Goal: Transaction & Acquisition: Purchase product/service

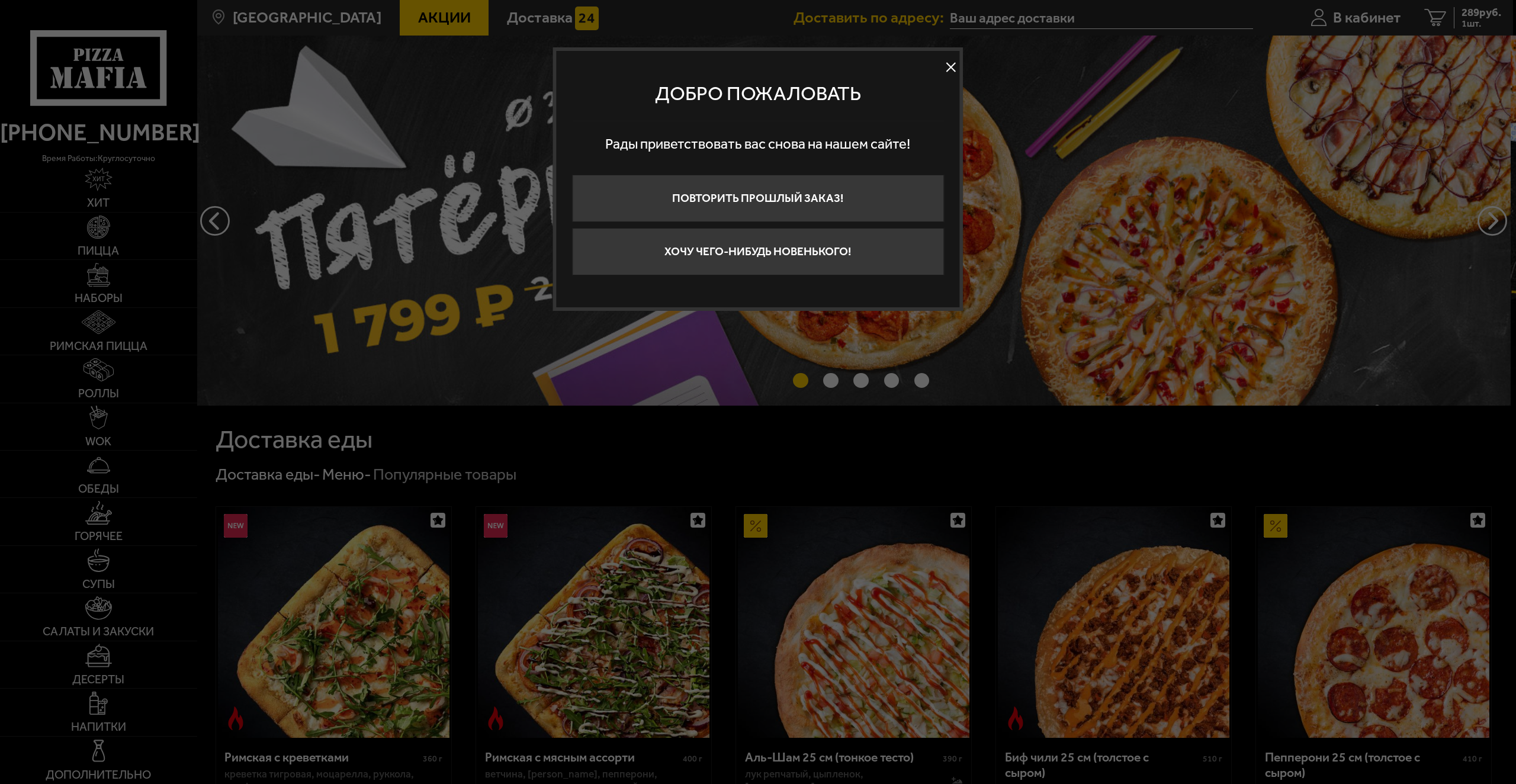
type input "[STREET_ADDRESS][PERSON_NAME]"
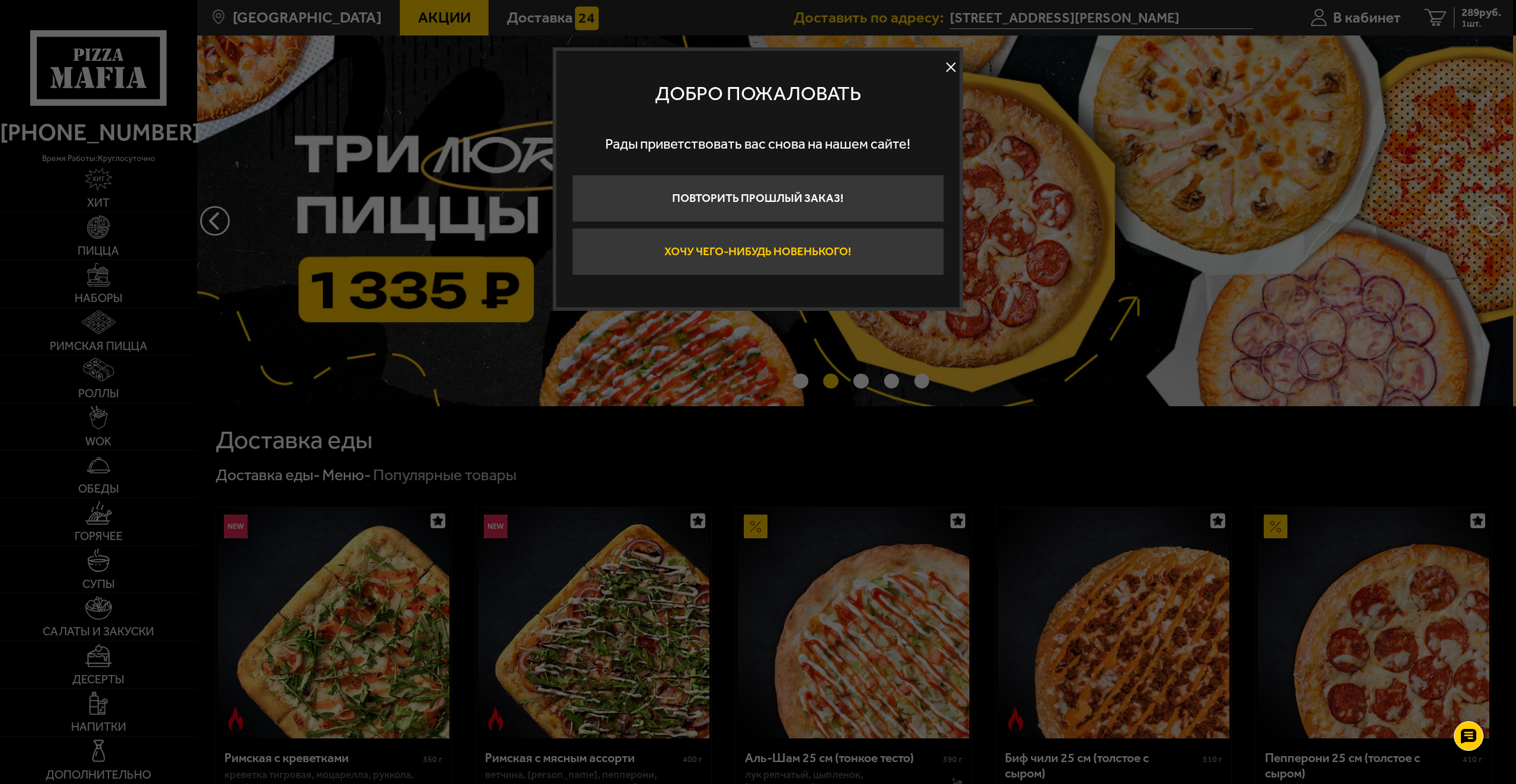
click at [841, 256] on button "Хочу чего-нибудь новенького!" at bounding box center [758, 251] width 372 height 47
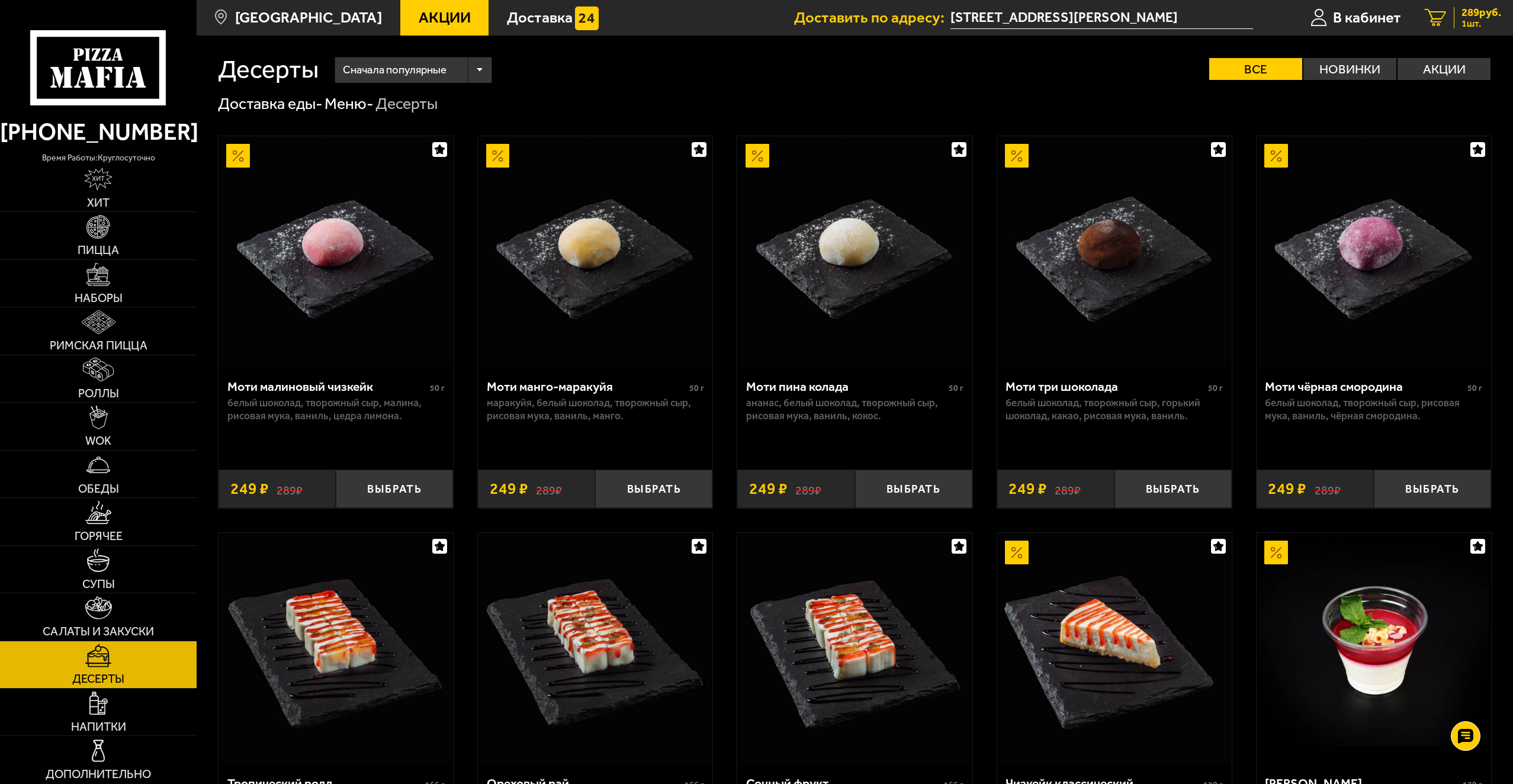
click at [1454, 25] on div "289 руб. 1 шт." at bounding box center [1477, 18] width 47 height 22
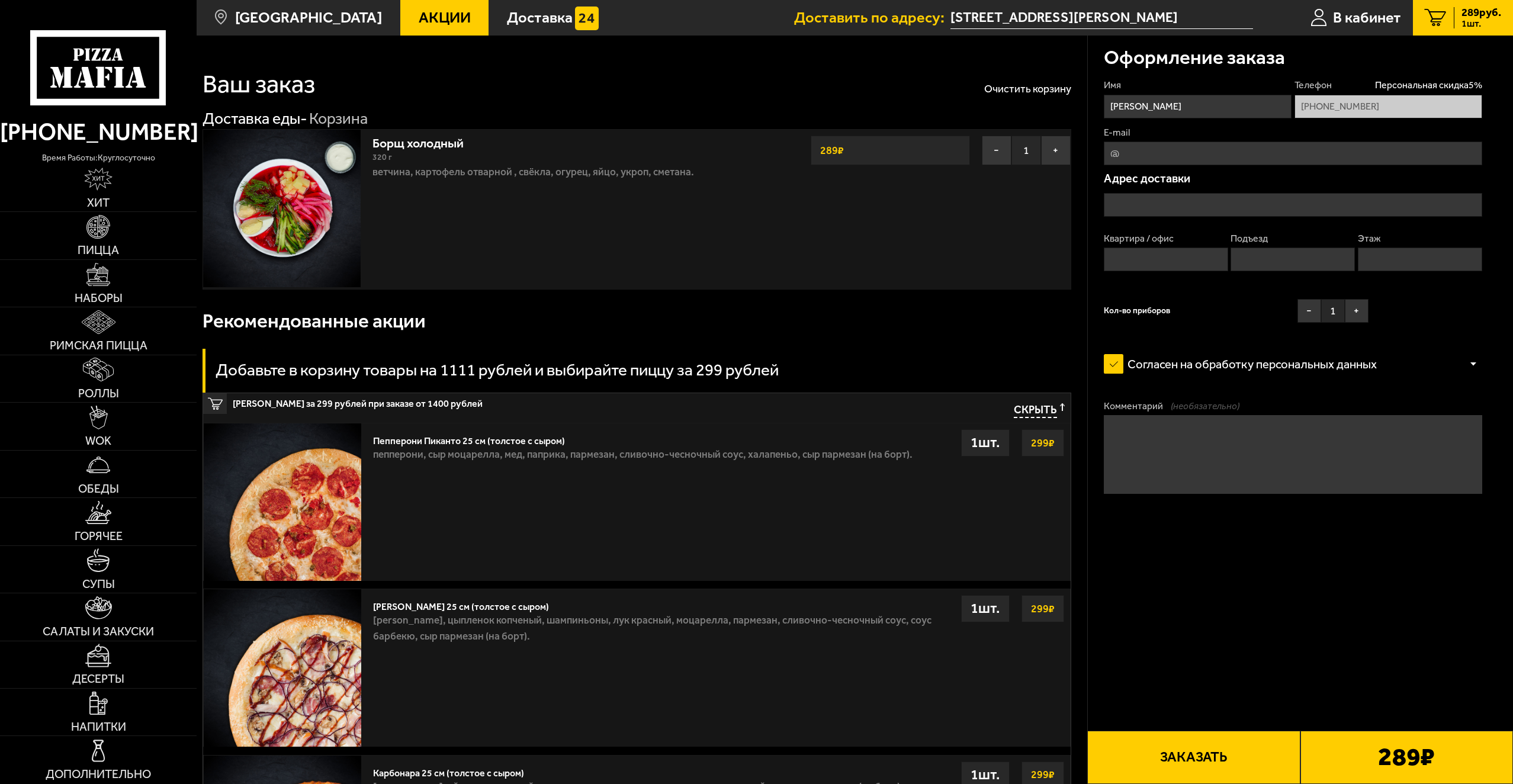
type input "[STREET_ADDRESS][PERSON_NAME]"
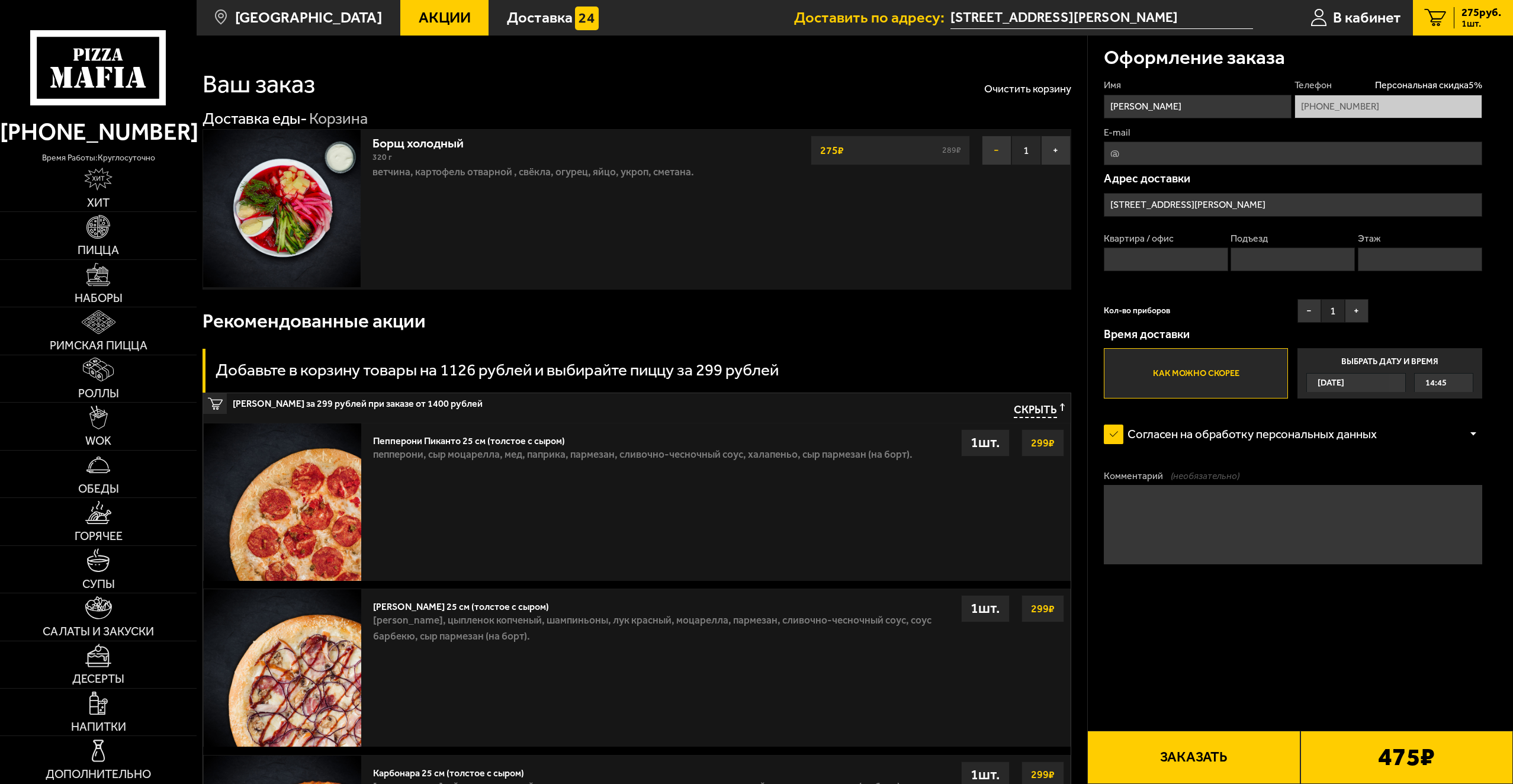
click at [1001, 149] on button "−" at bounding box center [997, 151] width 30 height 30
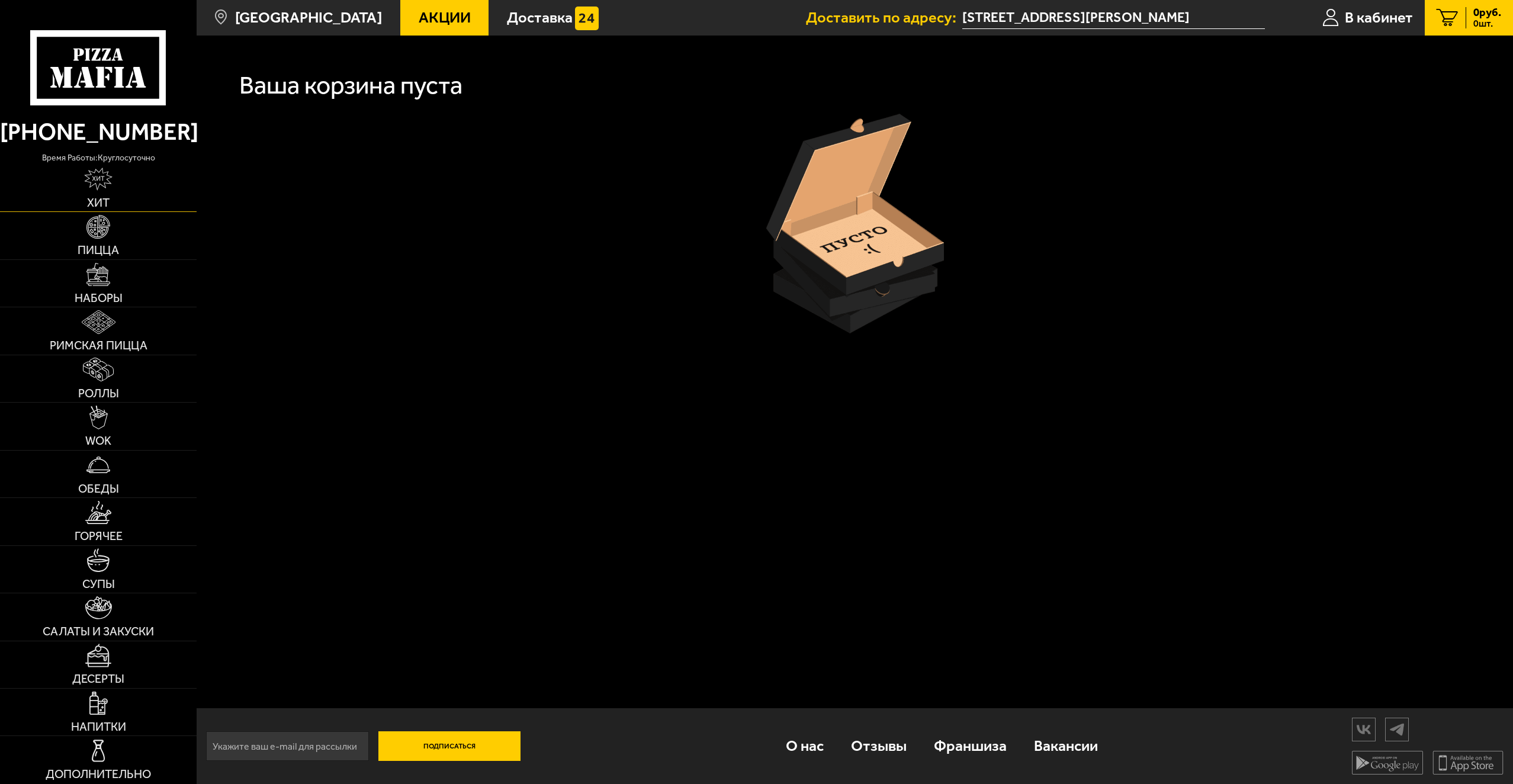
click at [114, 200] on link "Хит" at bounding box center [98, 188] width 196 height 47
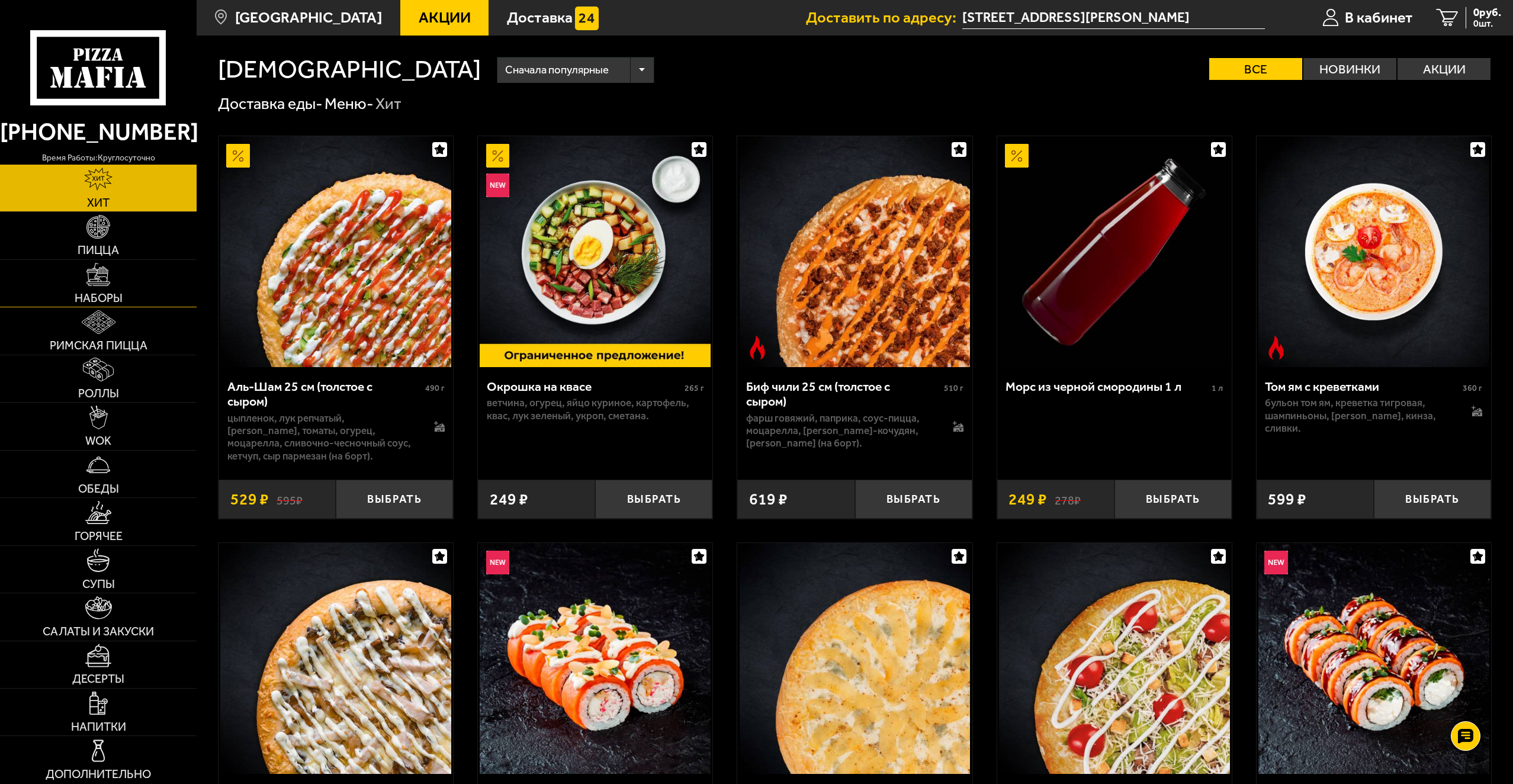
click at [139, 283] on link "Наборы" at bounding box center [98, 284] width 196 height 47
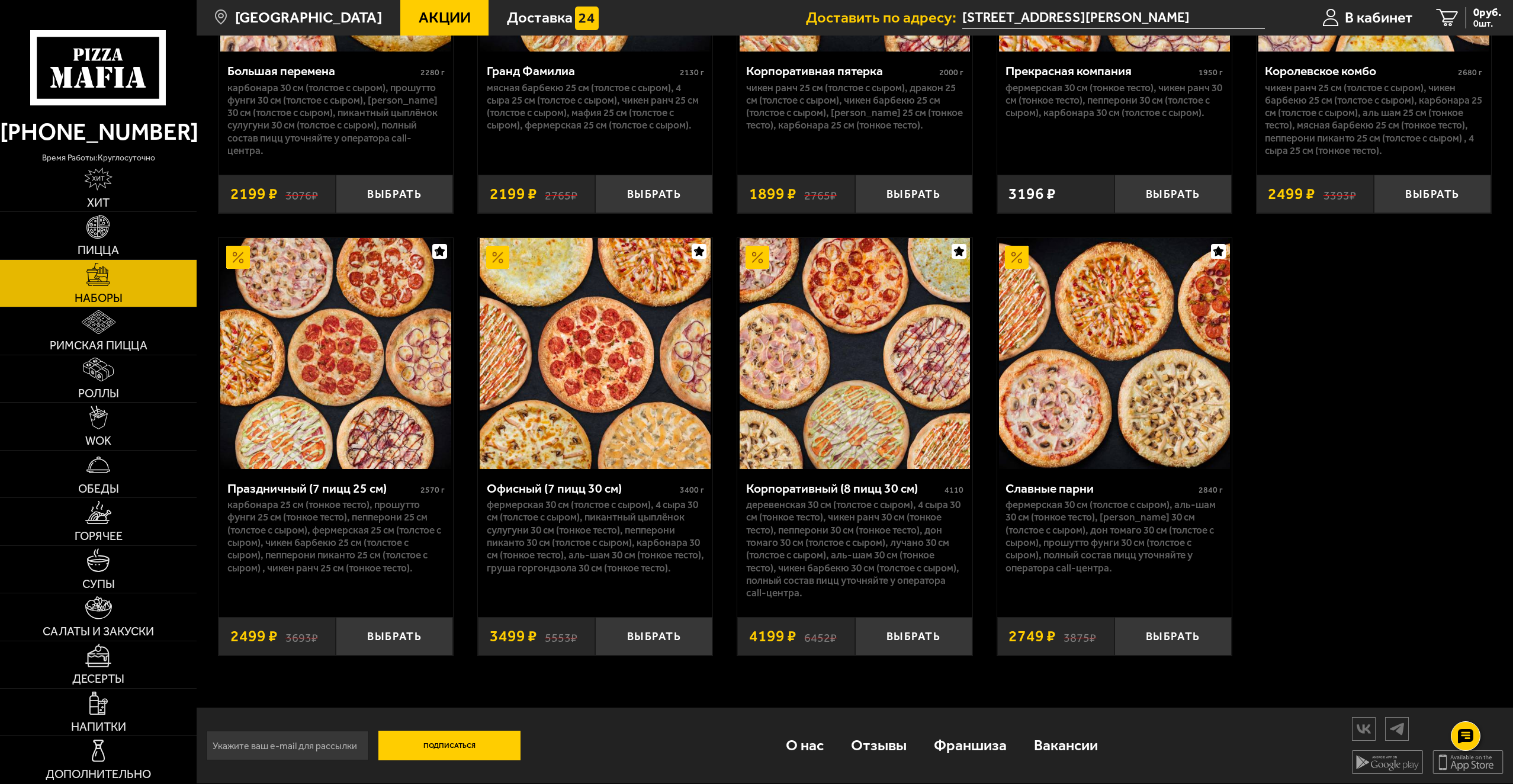
scroll to position [2313, 0]
click at [163, 340] on link "Римская пицца" at bounding box center [98, 331] width 196 height 47
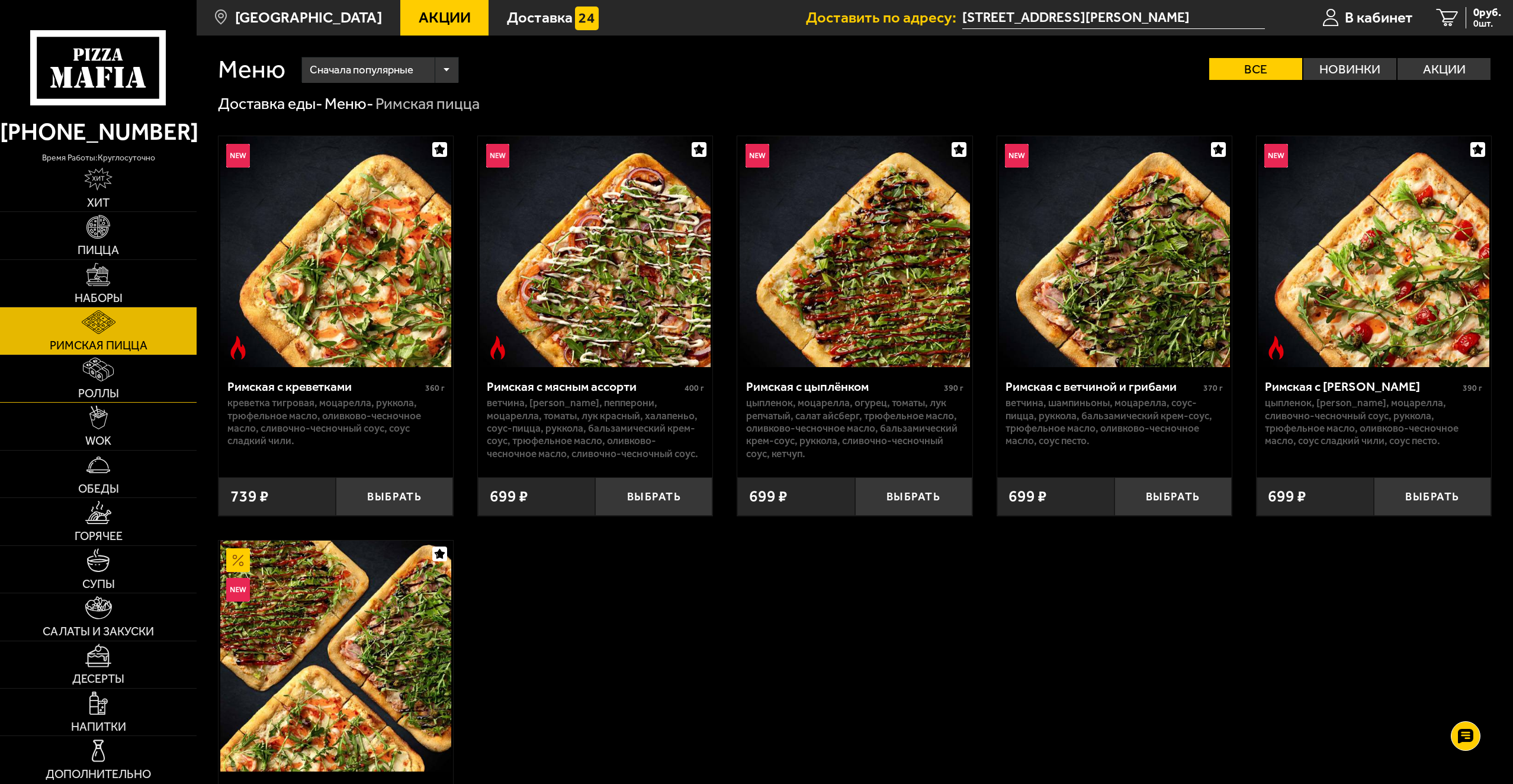
click at [108, 388] on span "Роллы" at bounding box center [98, 394] width 41 height 12
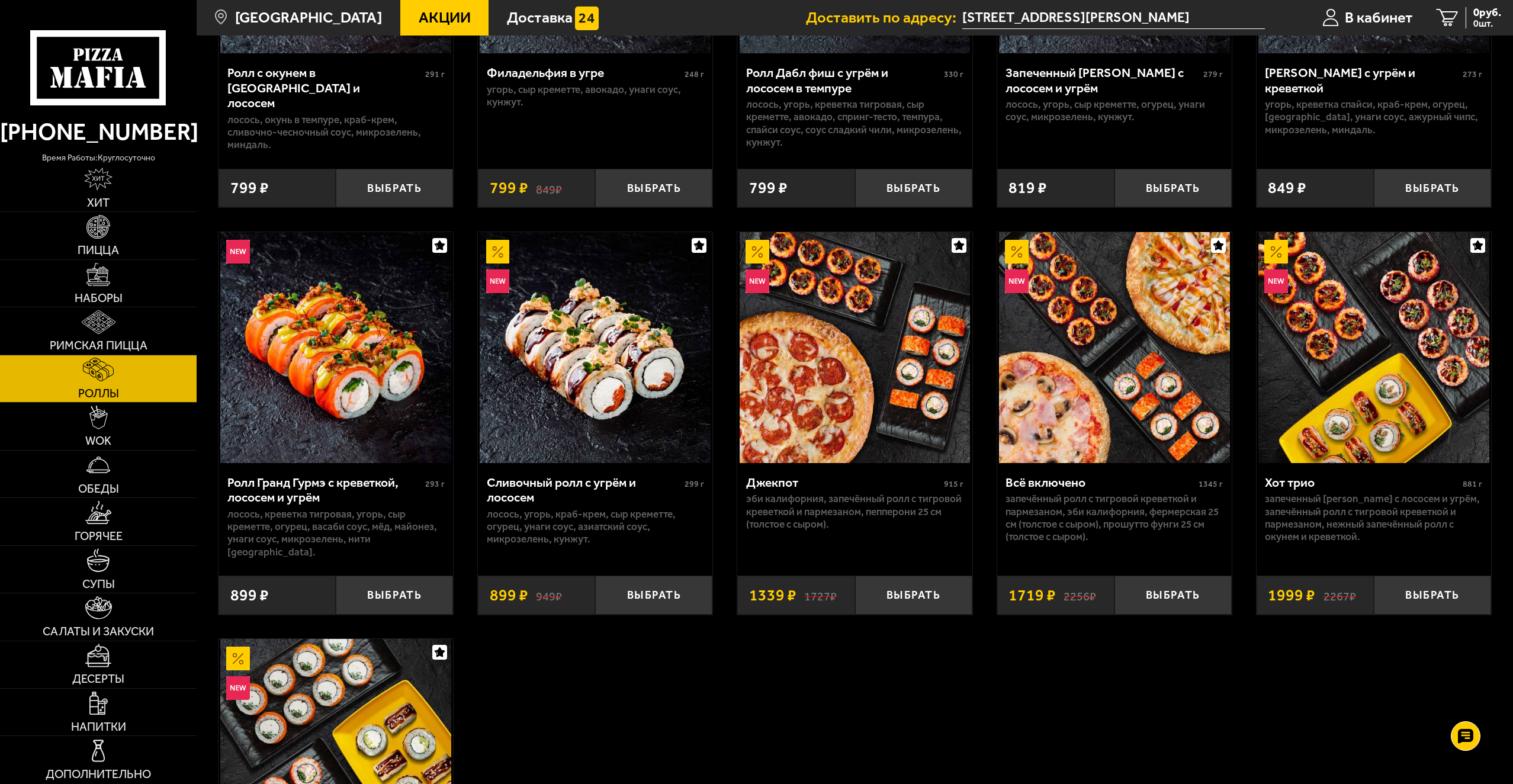
scroll to position [1007, 0]
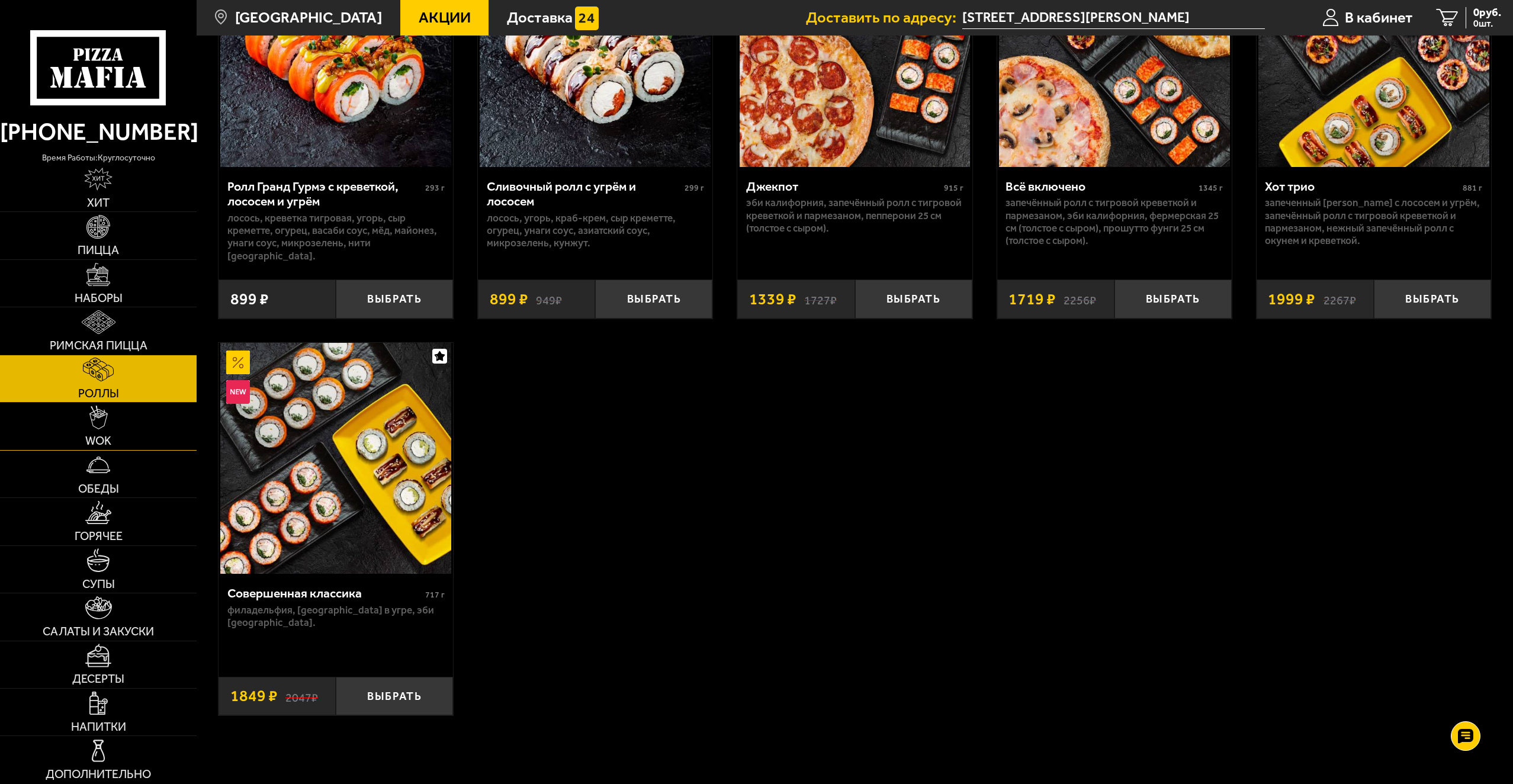
click at [128, 425] on link "WOK" at bounding box center [98, 426] width 196 height 47
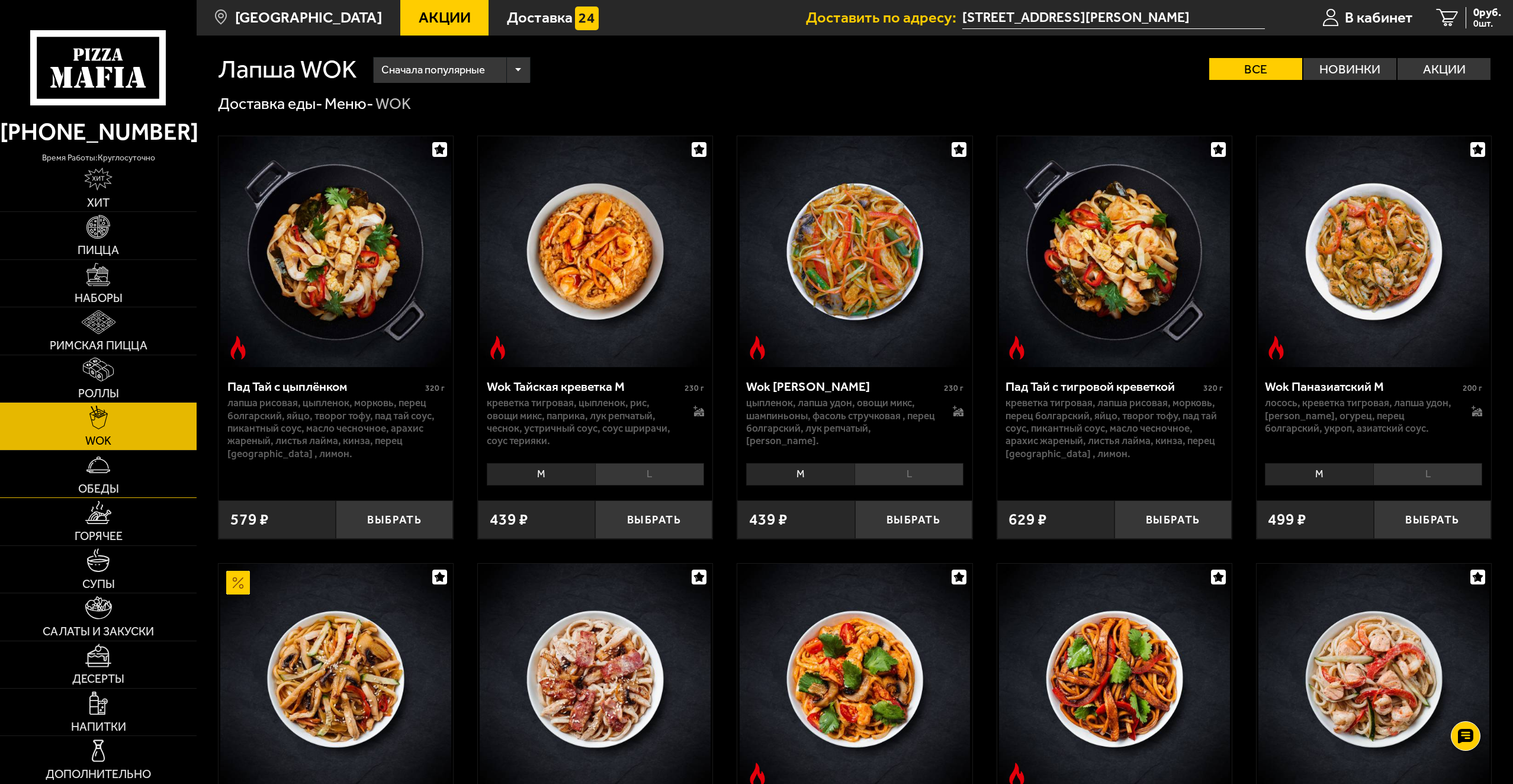
click at [112, 460] on link "Обеды" at bounding box center [98, 474] width 196 height 47
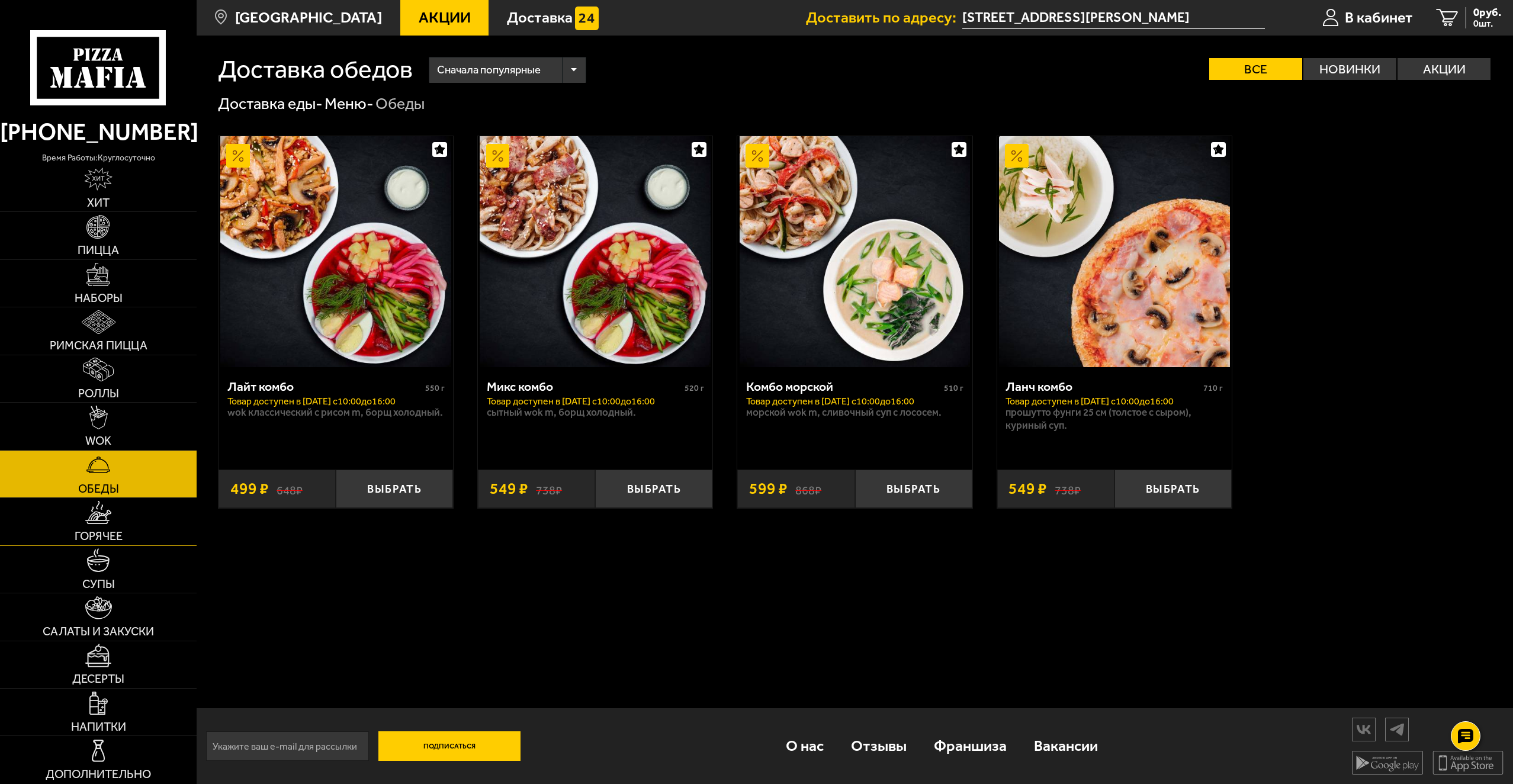
click at [117, 506] on link "Горячее" at bounding box center [98, 521] width 196 height 47
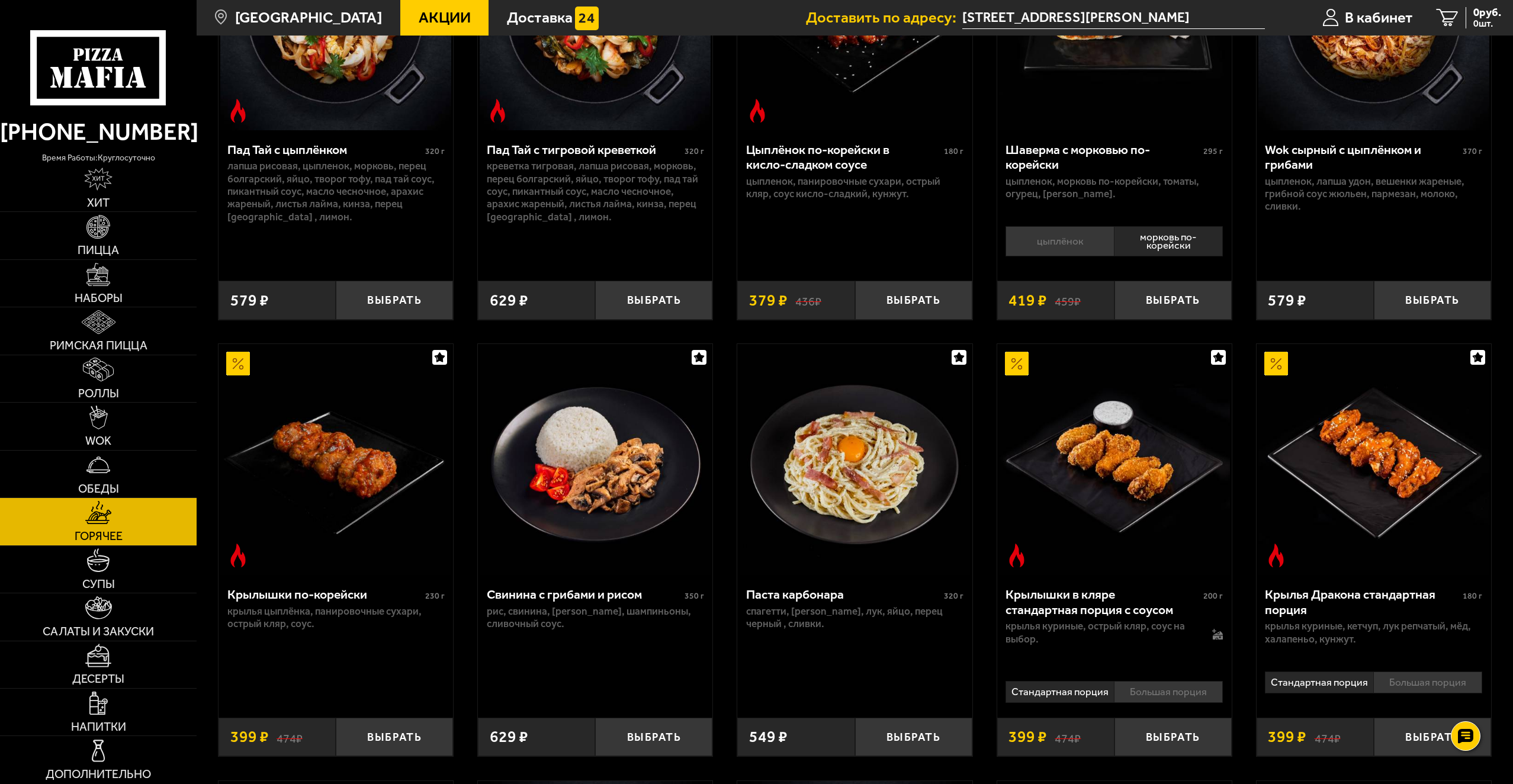
scroll to position [770, 0]
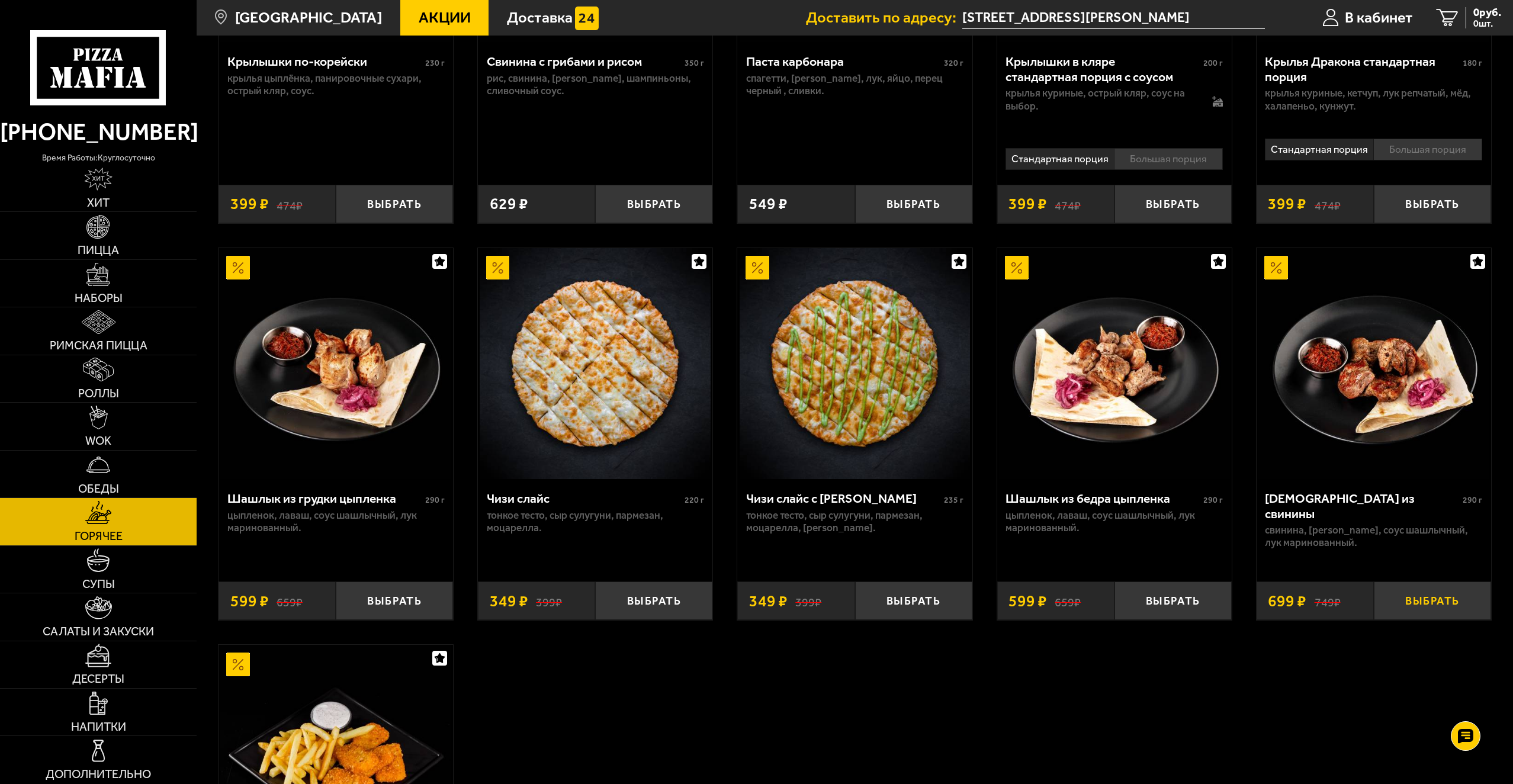
click at [1442, 613] on button "Выбрать" at bounding box center [1432, 600] width 117 height 38
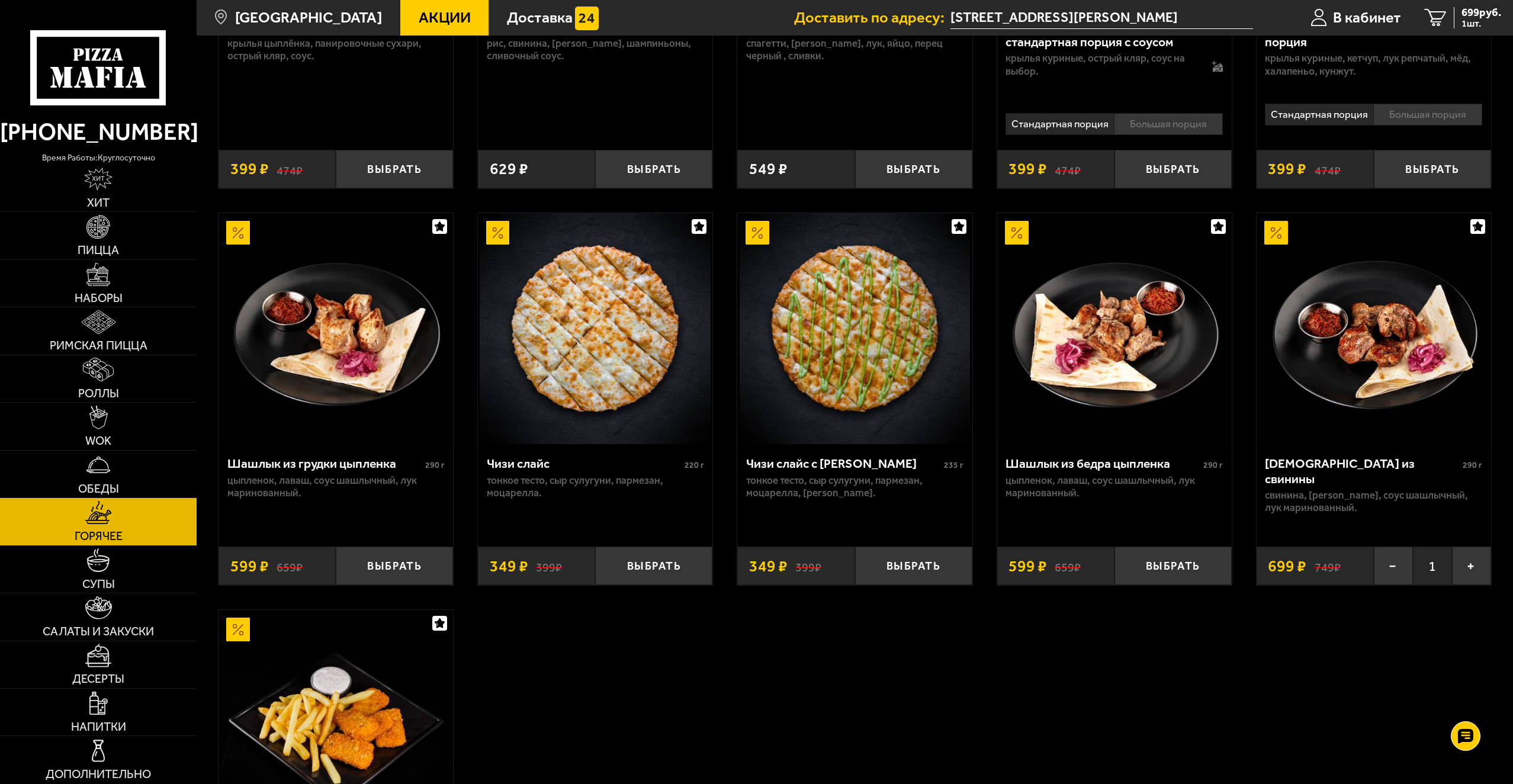
scroll to position [1007, 0]
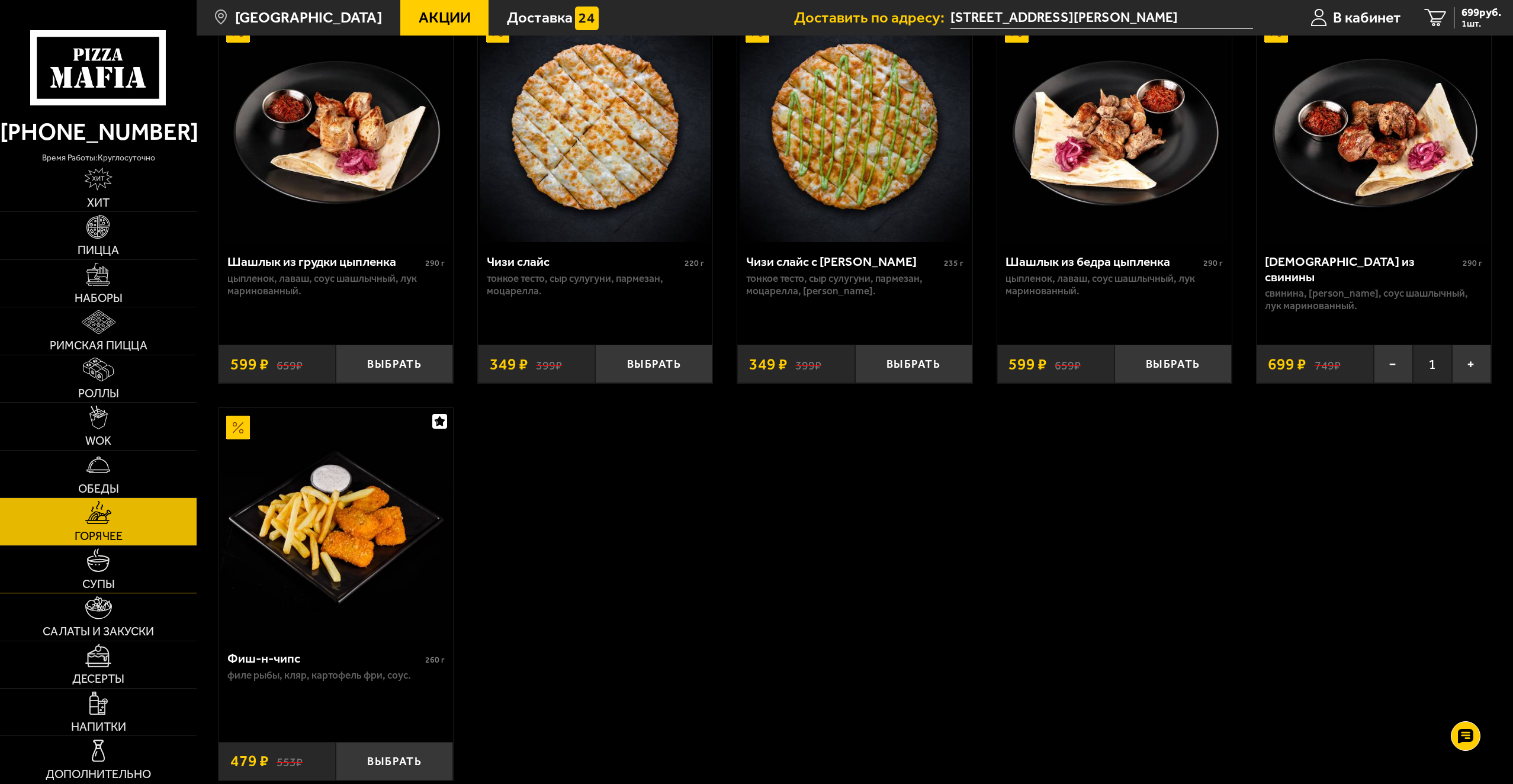
click at [126, 552] on link "Супы" at bounding box center [98, 570] width 196 height 47
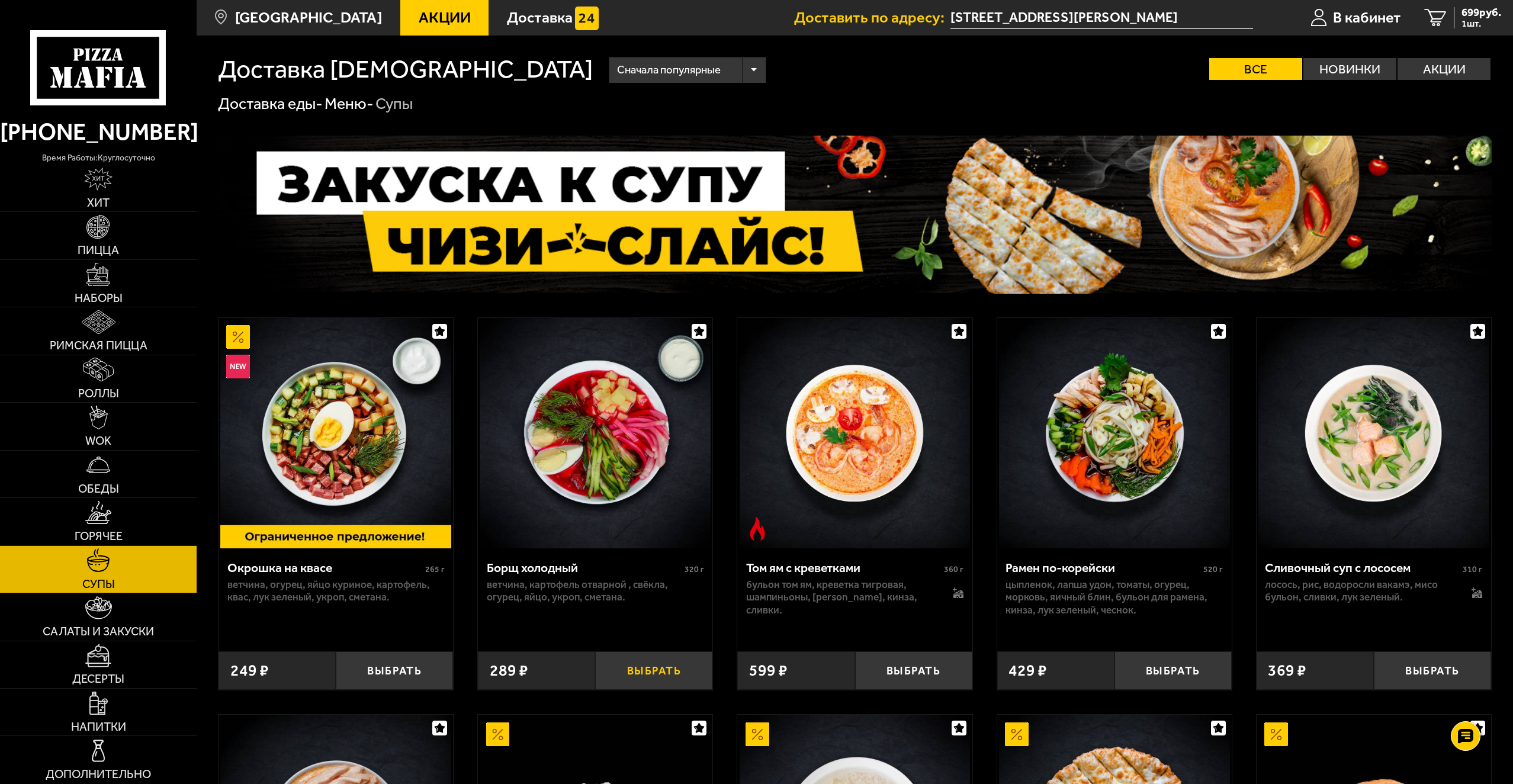
click at [670, 683] on button "Выбрать" at bounding box center [654, 670] width 117 height 38
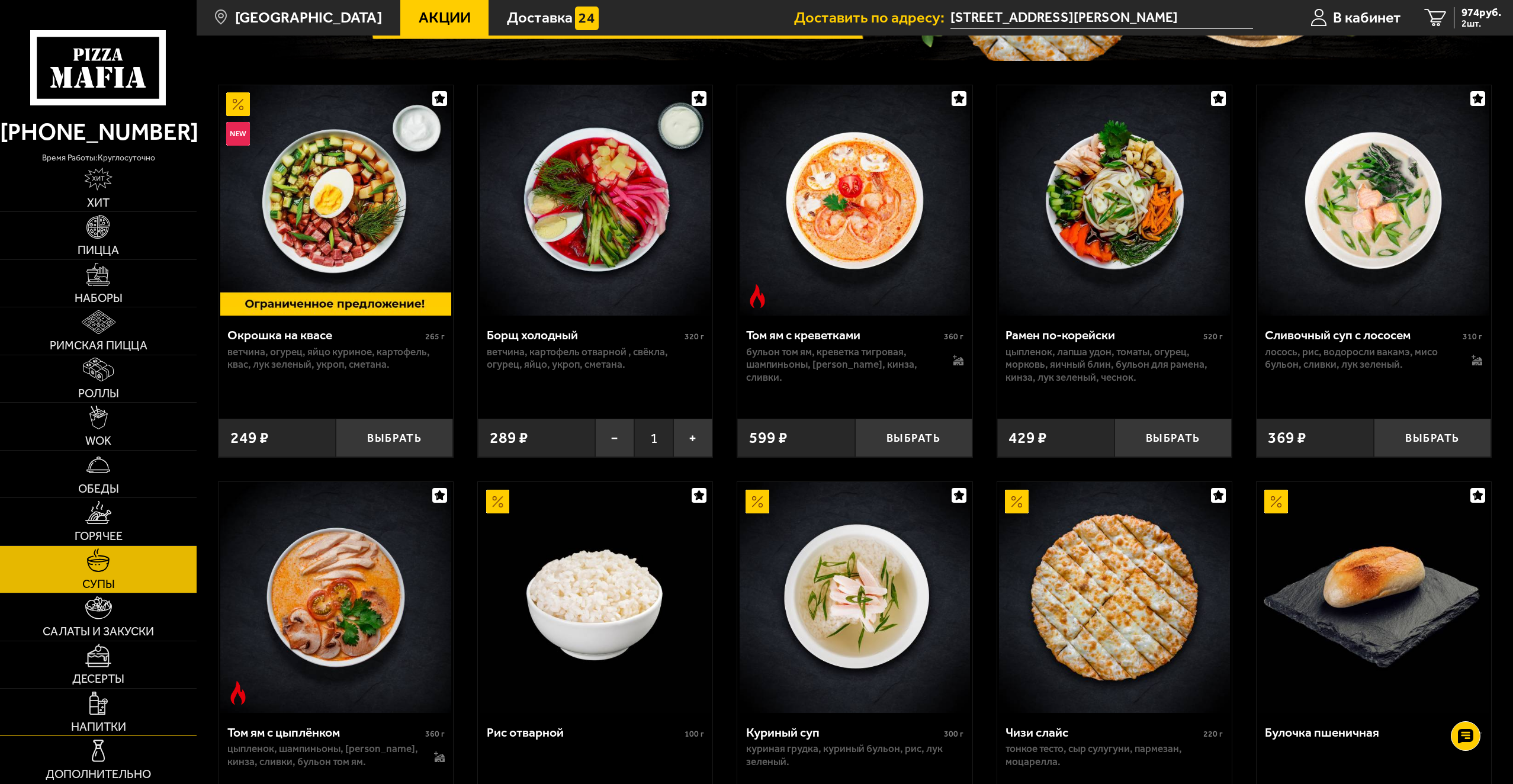
scroll to position [237, 0]
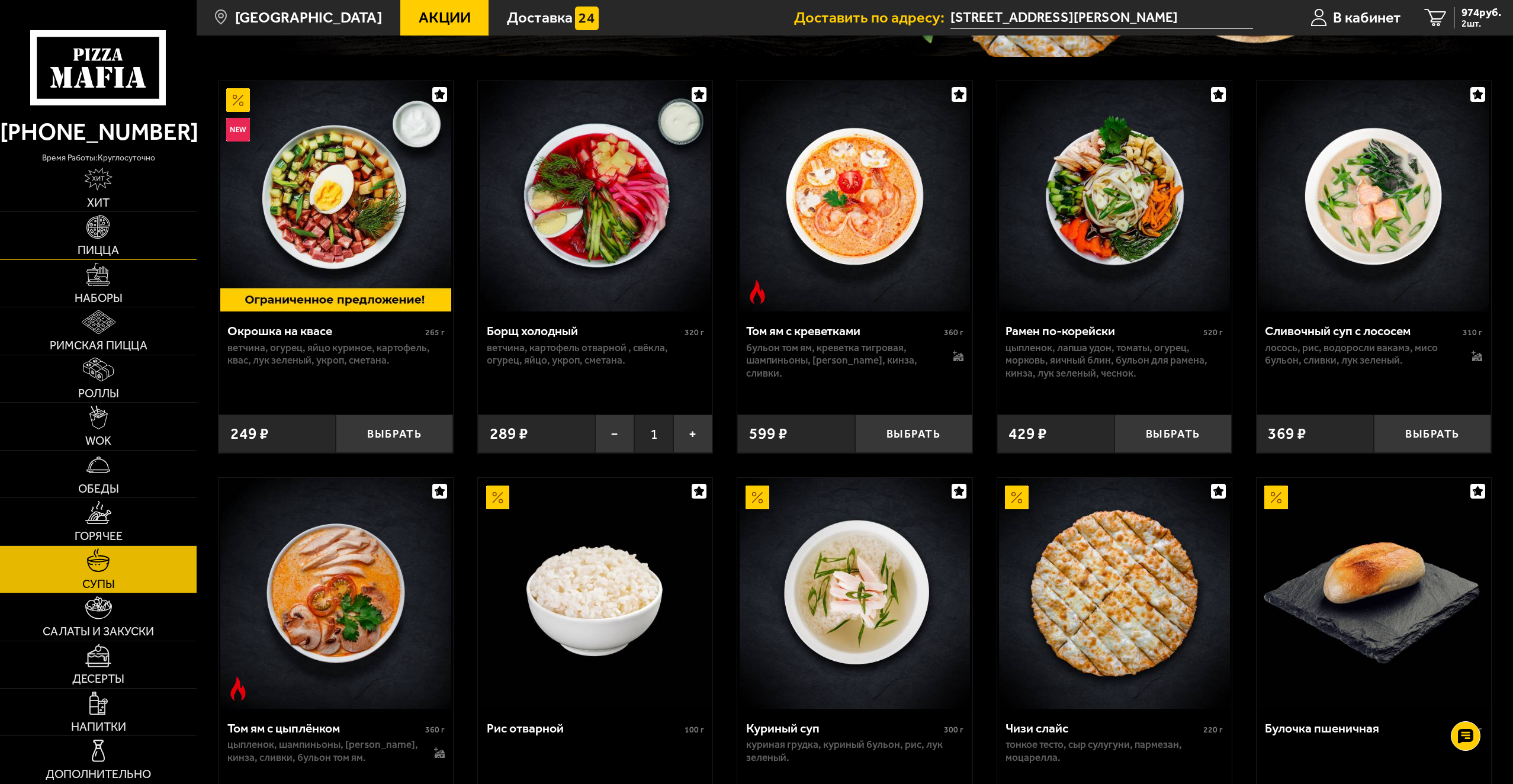
click at [121, 247] on link "Пицца" at bounding box center [98, 235] width 196 height 47
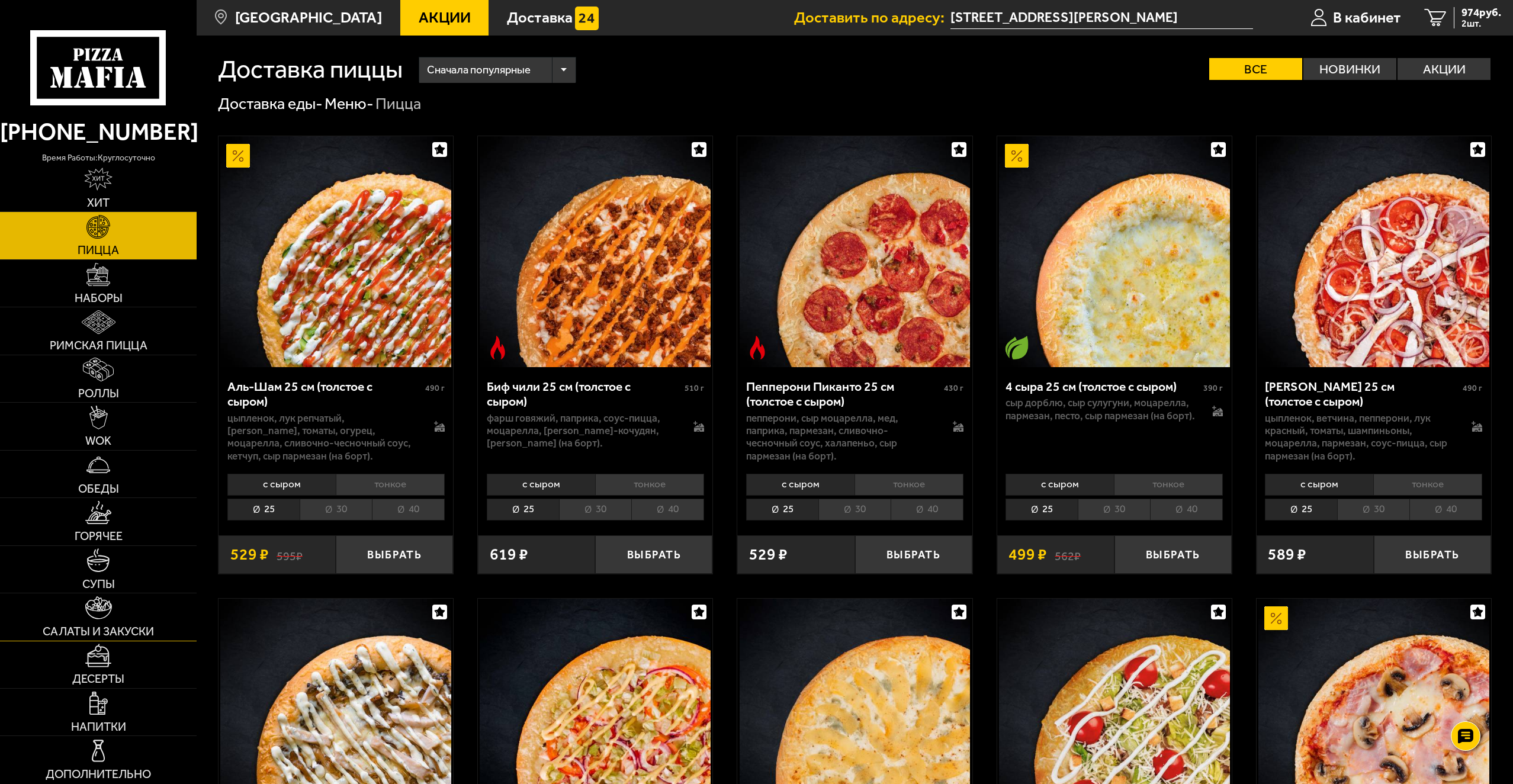
click at [157, 625] on link "Салаты и закуски" at bounding box center [98, 617] width 196 height 47
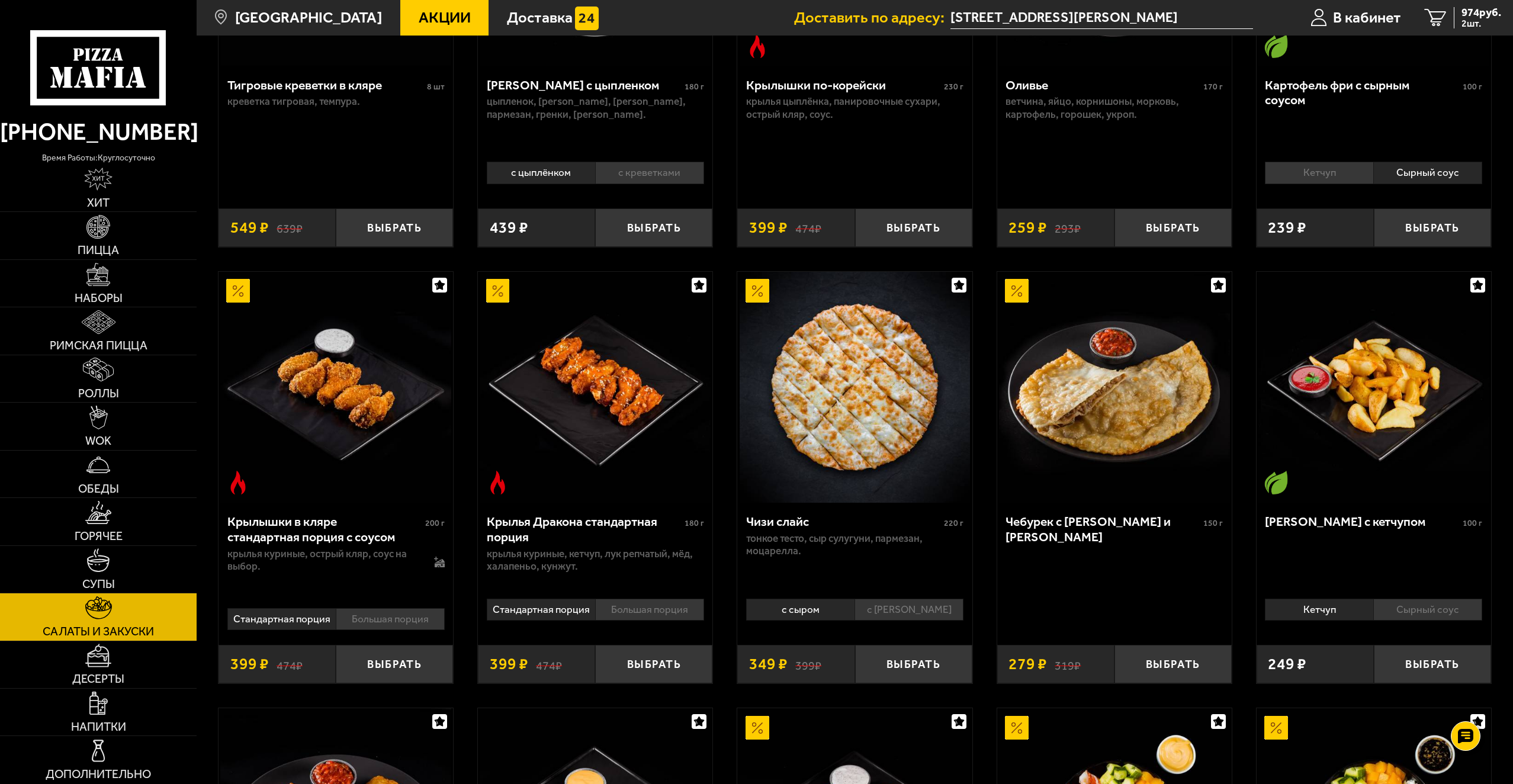
scroll to position [296, 0]
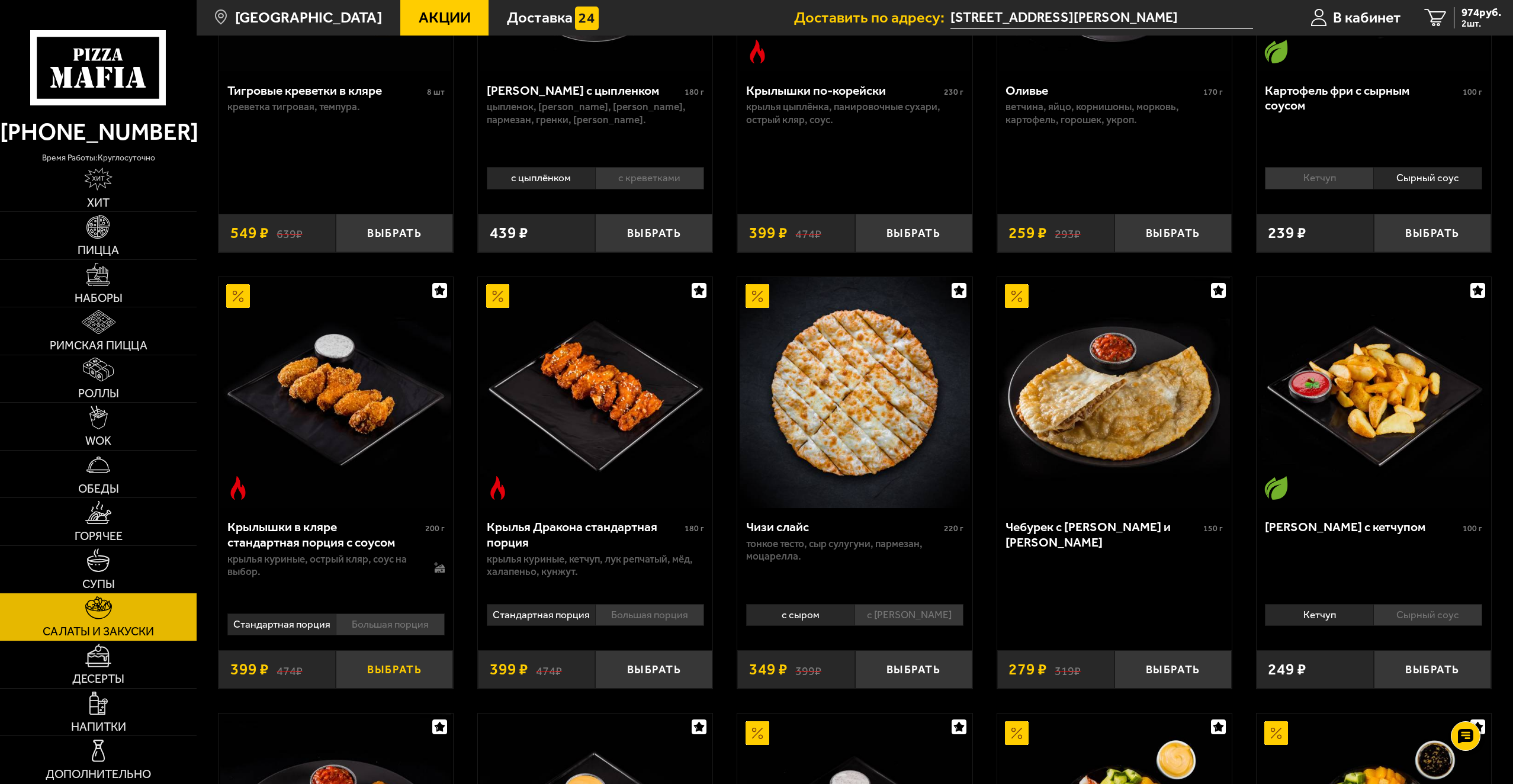
click at [400, 681] on button "Выбрать" at bounding box center [394, 669] width 117 height 38
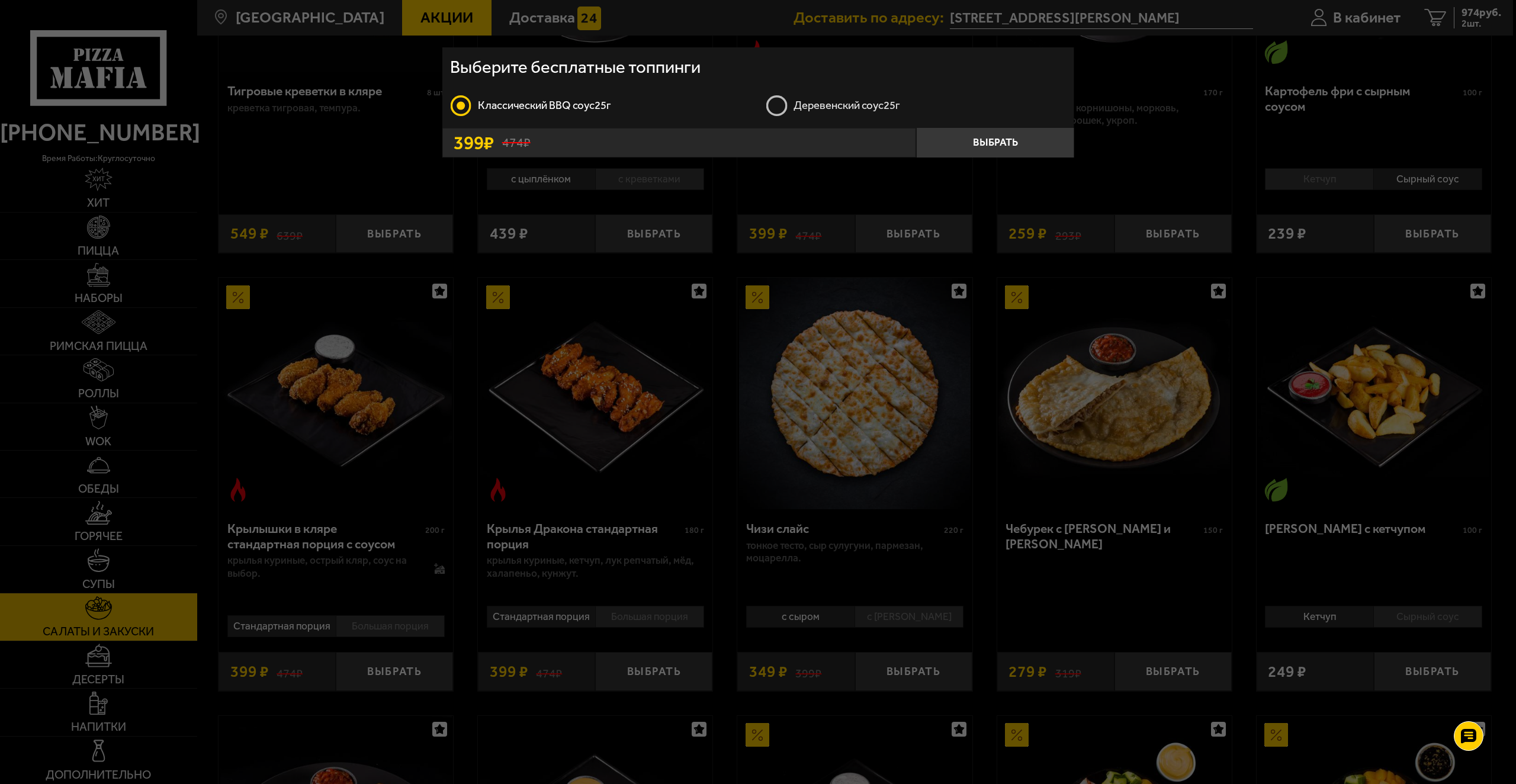
click at [774, 116] on label "Деревенский соус 25г" at bounding box center [915, 105] width 300 height 24
click at [0, 0] on input "Деревенский соус 25г" at bounding box center [0, 0] width 0 height 0
click at [976, 141] on button "Выбрать" at bounding box center [995, 143] width 158 height 30
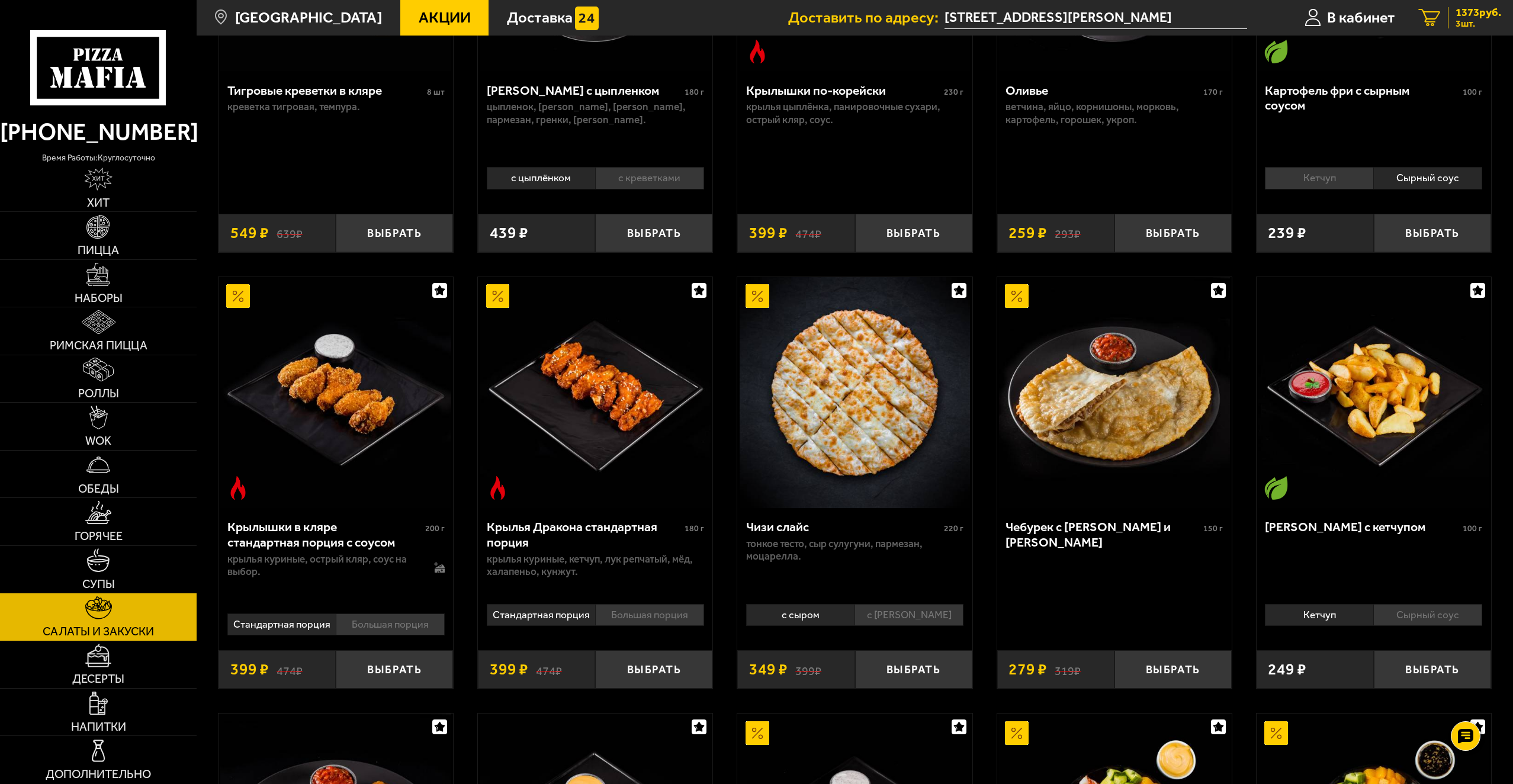
click at [1473, 24] on span "3 шт." at bounding box center [1478, 24] width 46 height 9
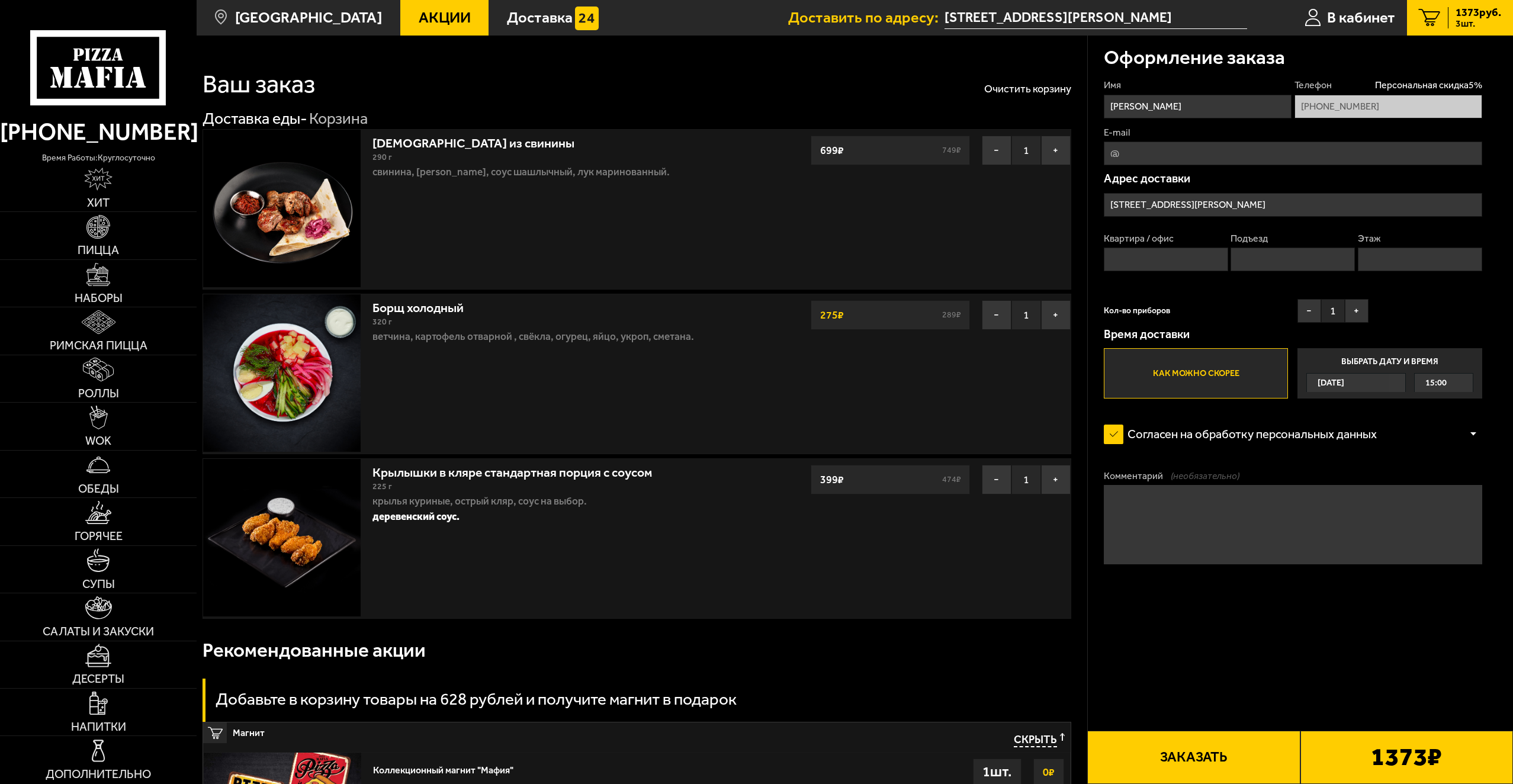
click at [1404, 765] on b "1373 ₽" at bounding box center [1406, 757] width 71 height 26
click at [1212, 754] on button "Заказать" at bounding box center [1194, 756] width 212 height 53
click at [1174, 755] on button "Заказать" at bounding box center [1194, 756] width 212 height 53
click at [1226, 652] on form "Имя [PERSON_NAME] Телефон Персональная скидка 5 % [PHONE_NUMBER] E-mail Адрес д…" at bounding box center [1292, 367] width 379 height 577
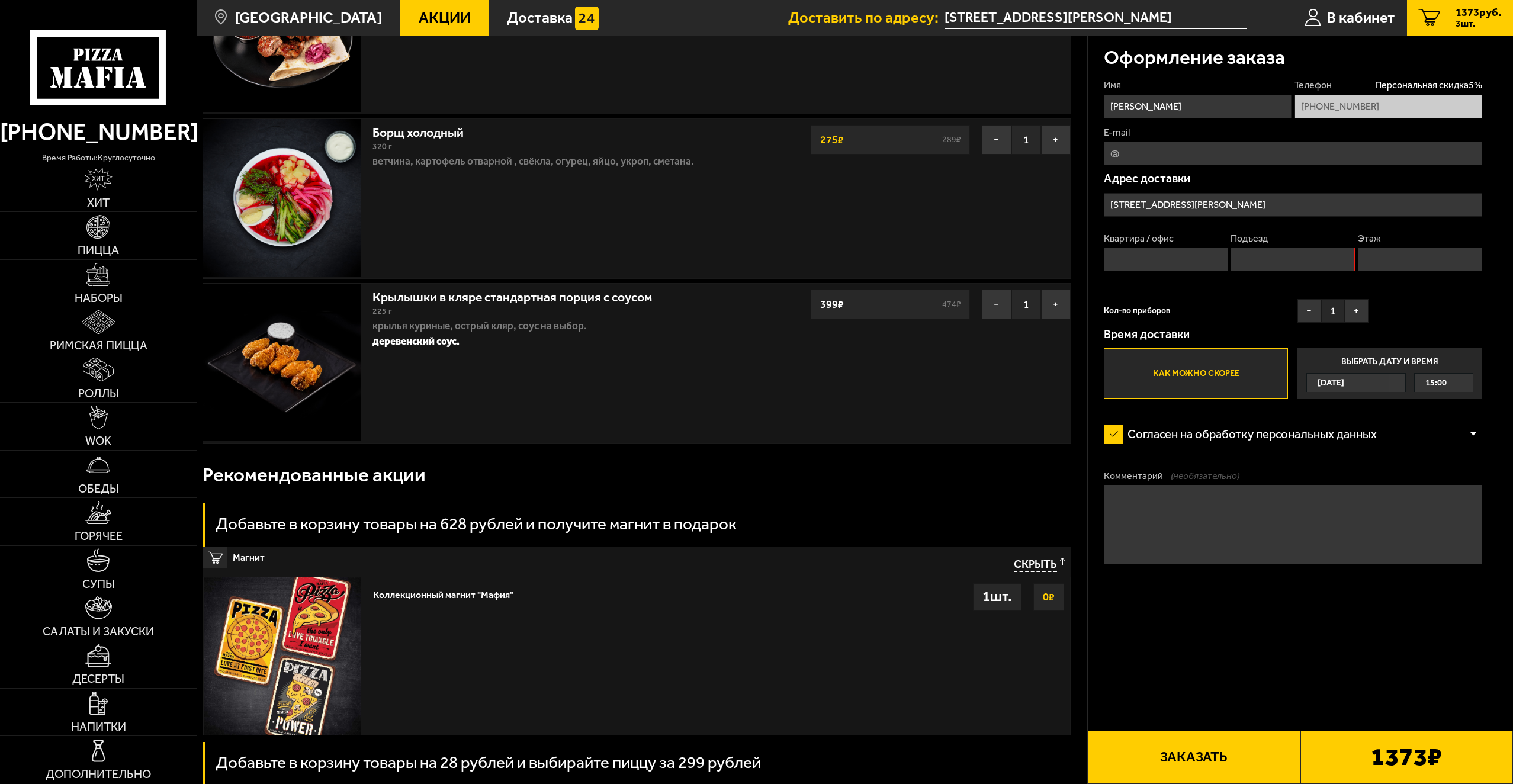
scroll to position [151, 0]
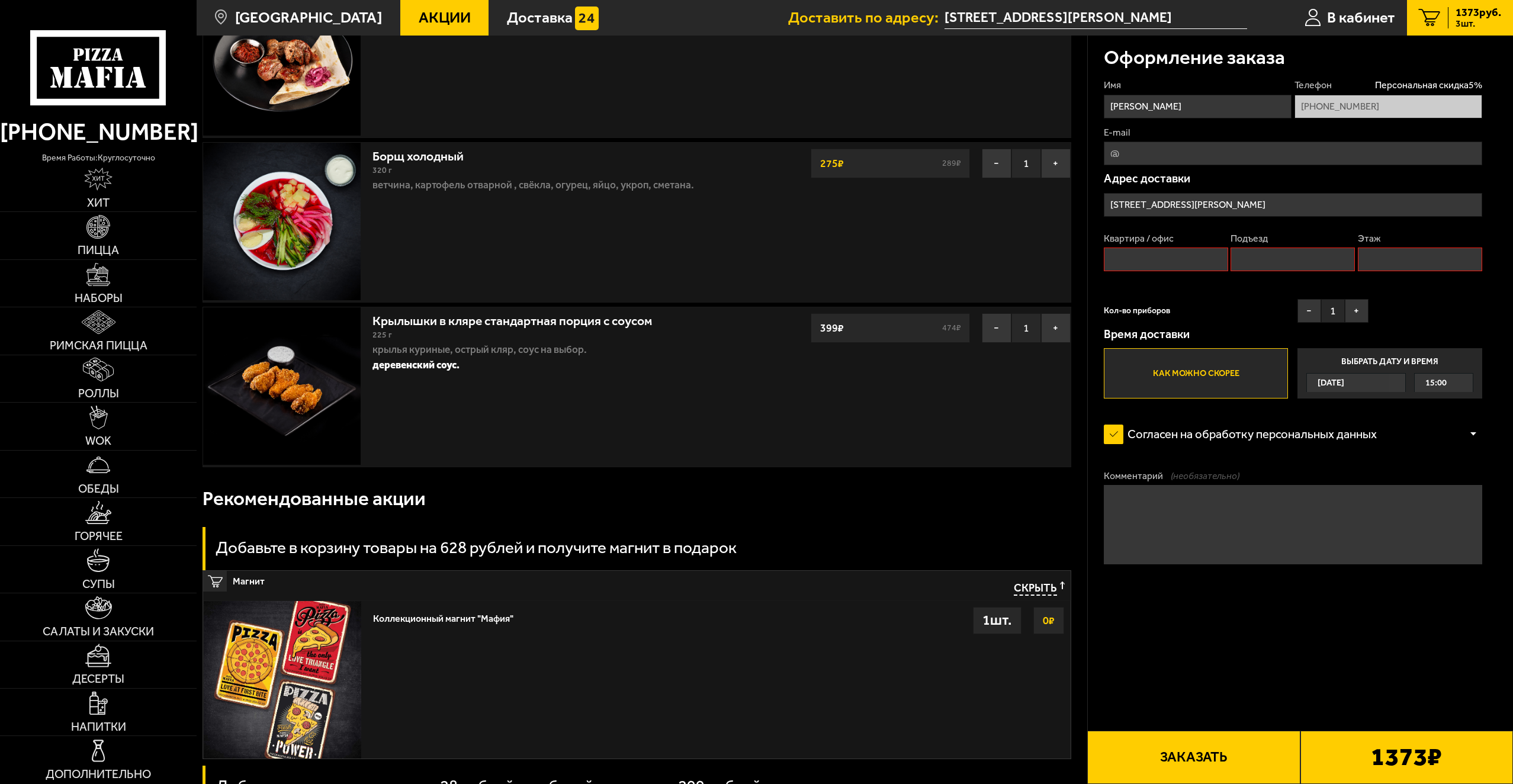
click at [1159, 260] on input "Квартира / офис" at bounding box center [1165, 259] width 124 height 24
type input "142"
click at [1253, 271] on input "Подъезд" at bounding box center [1292, 259] width 124 height 24
type input "3"
click at [1374, 266] on input "Этаж" at bounding box center [1420, 259] width 124 height 24
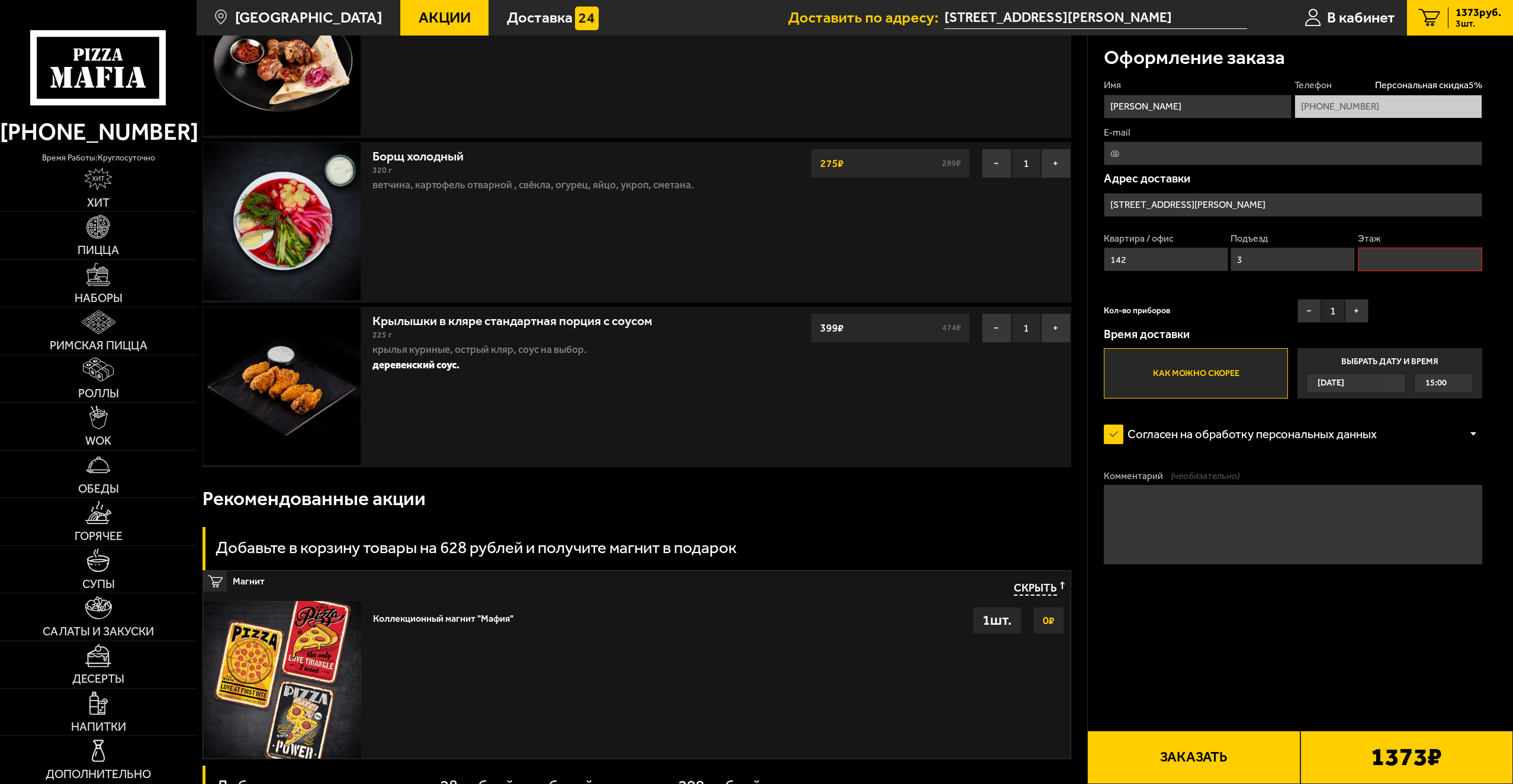
type input "5"
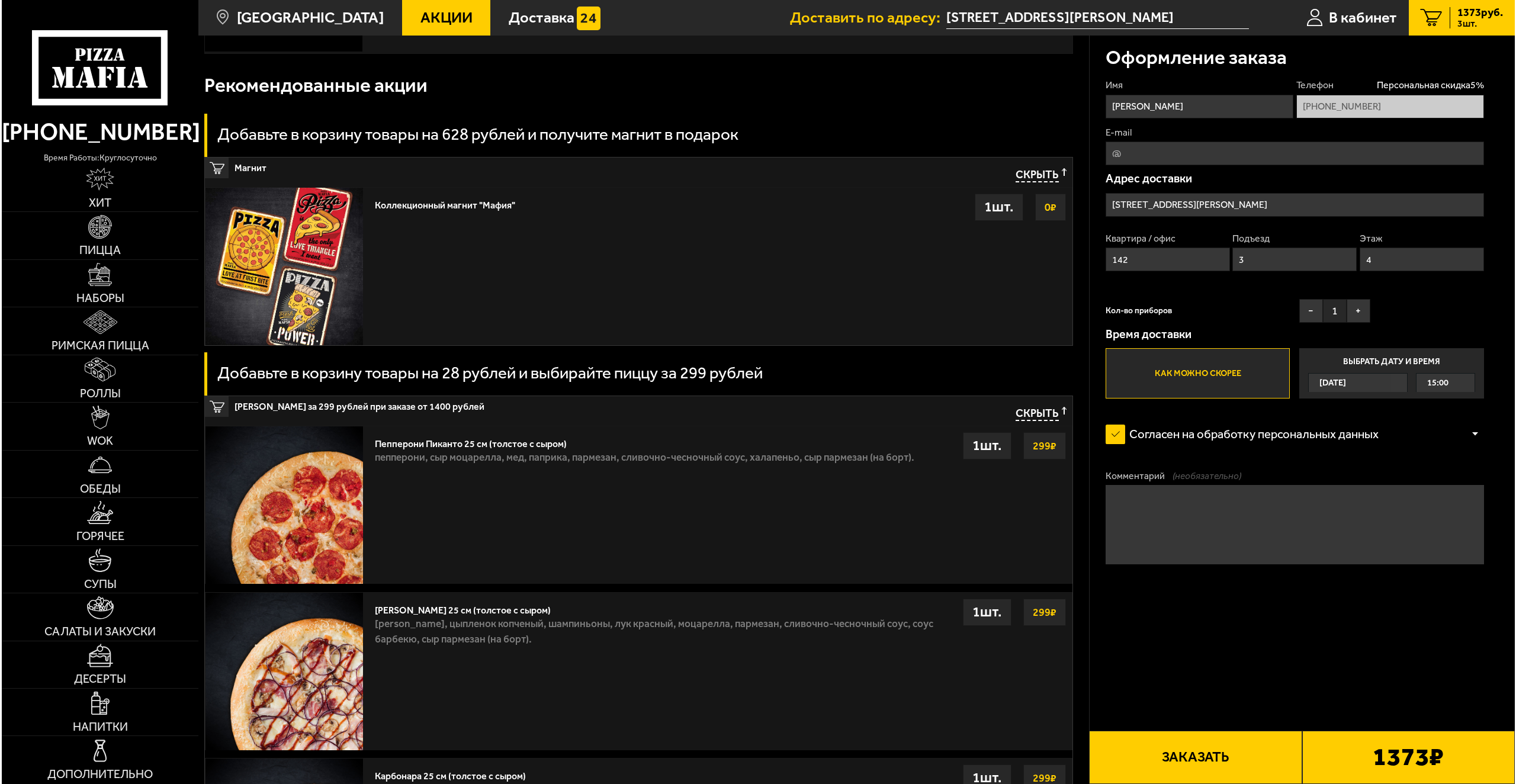
scroll to position [625, 0]
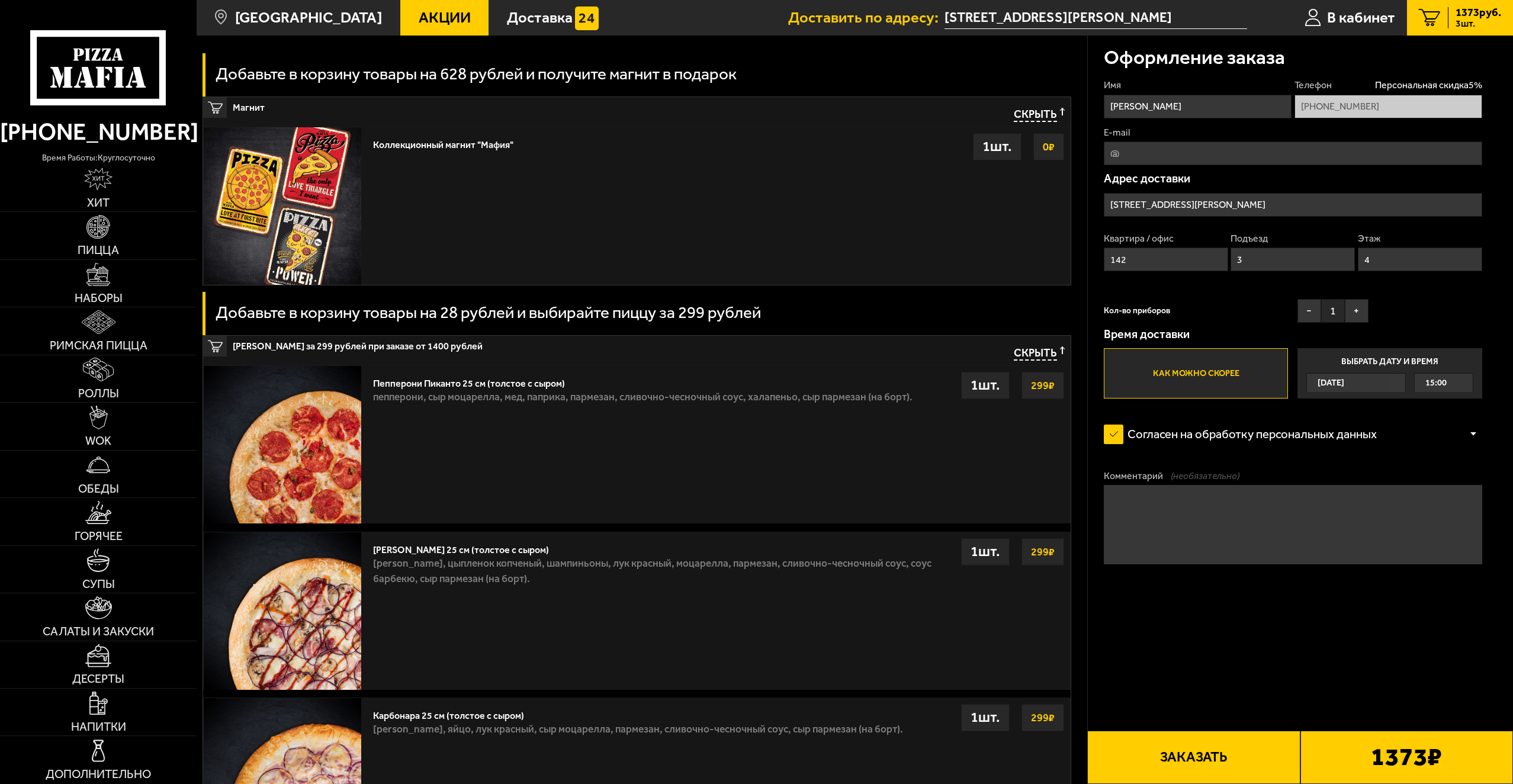
type input "4"
click at [1270, 745] on button "Заказать" at bounding box center [1194, 756] width 212 height 53
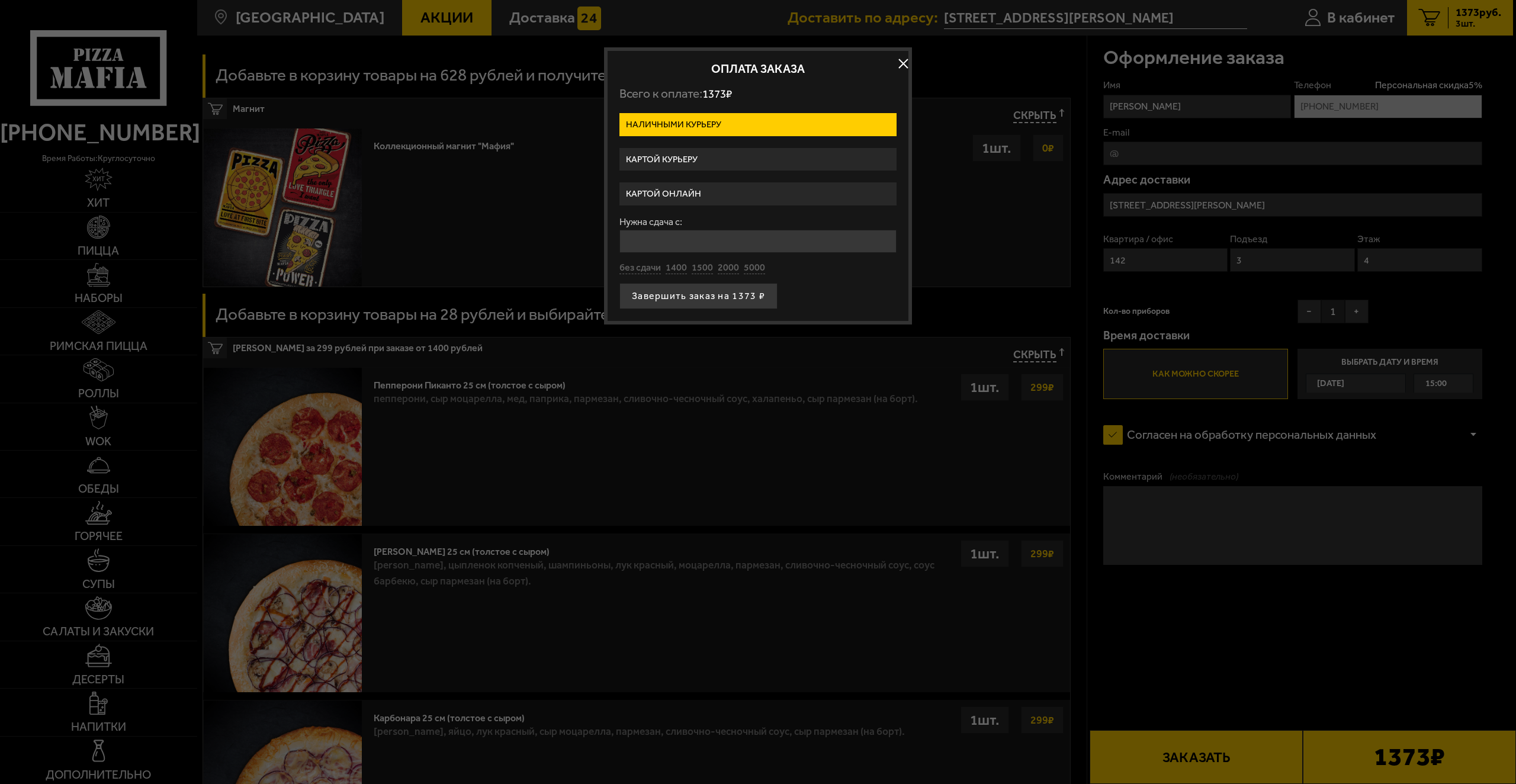
click at [747, 163] on label "Картой курьеру" at bounding box center [758, 159] width 277 height 23
click at [0, 0] on input "Картой курьеру" at bounding box center [0, 0] width 0 height 0
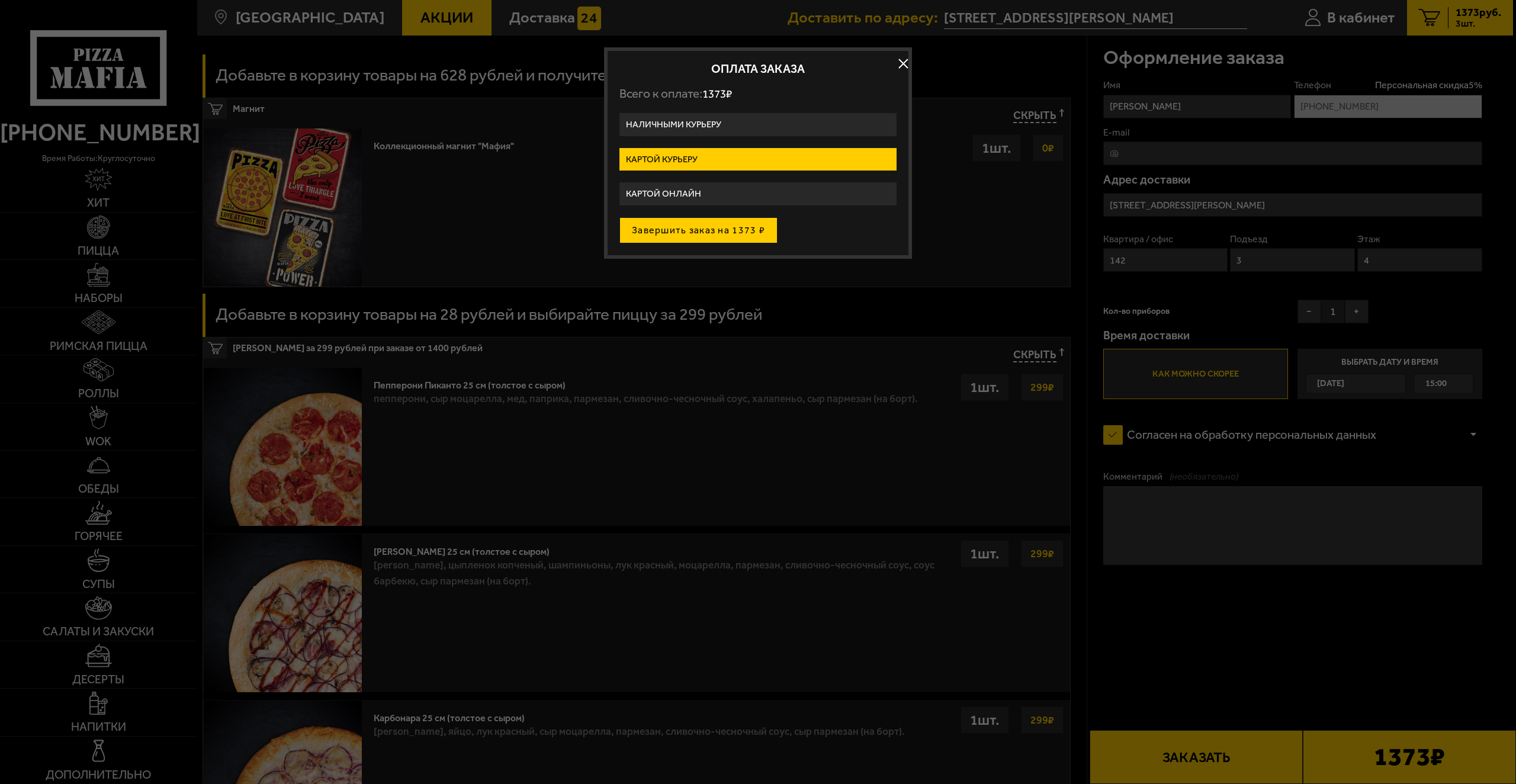
click at [708, 233] on button "Завершить заказ на 1373 ₽" at bounding box center [698, 230] width 158 height 26
